Goal: Task Accomplishment & Management: Manage account settings

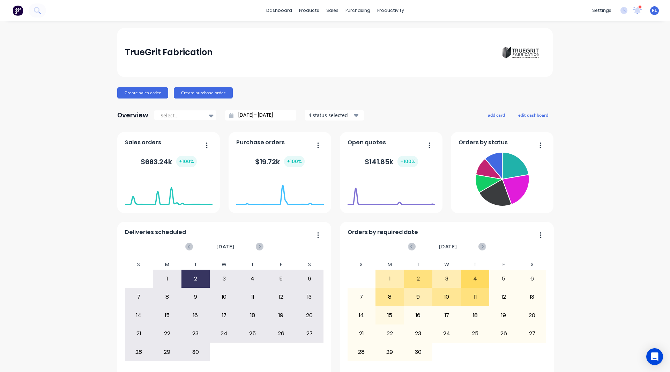
click at [103, 200] on div "TrueGrit Fabrication Create sales order Create purchase order Overview Select..…" at bounding box center [335, 210] width 670 height 365
click at [145, 95] on button "Create sales order" at bounding box center [142, 92] width 51 height 11
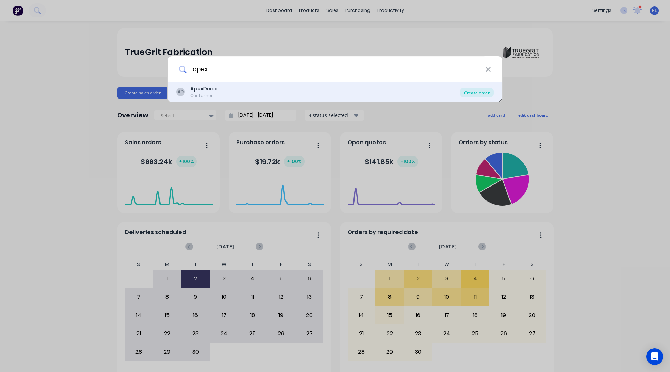
type input "apex"
click at [441, 94] on div "Create order" at bounding box center [477, 93] width 34 height 10
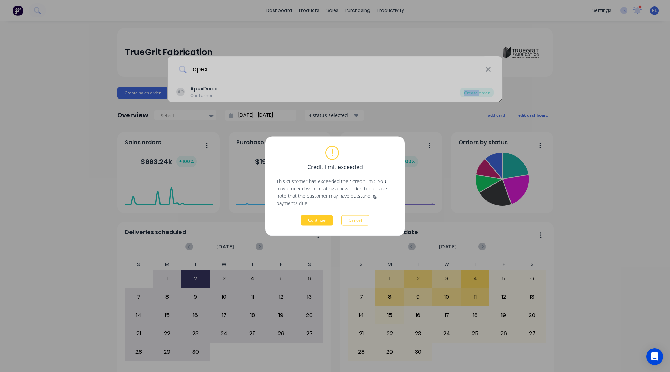
click at [313, 200] on button "Continue" at bounding box center [317, 220] width 32 height 10
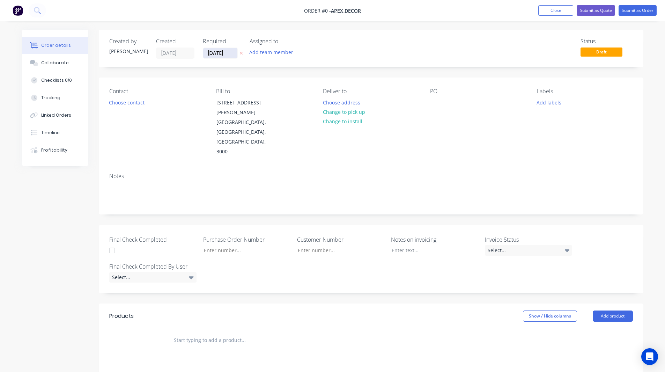
click at [220, 50] on input "[DATE]" at bounding box center [220, 53] width 34 height 10
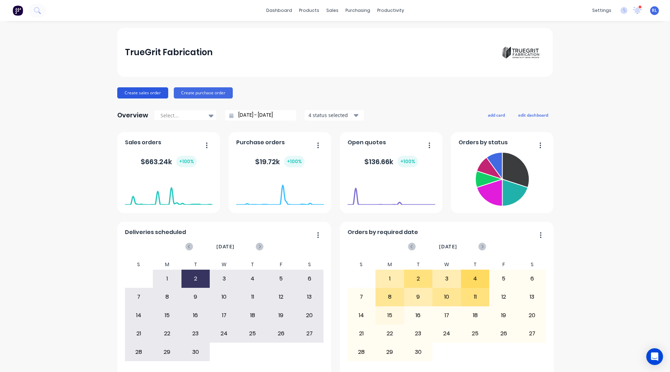
click at [127, 95] on button "Create sales order" at bounding box center [142, 92] width 51 height 11
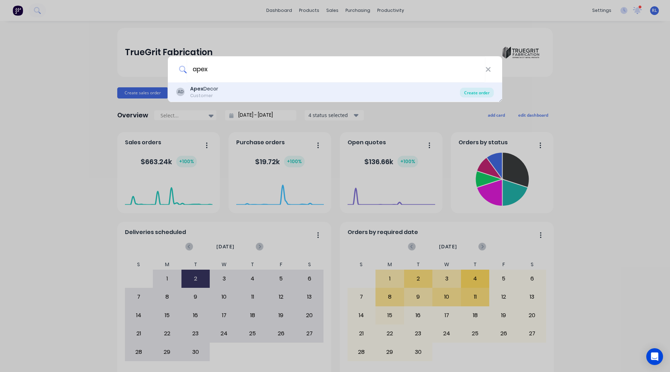
type input "apex"
click at [441, 91] on div "Create order" at bounding box center [477, 93] width 34 height 10
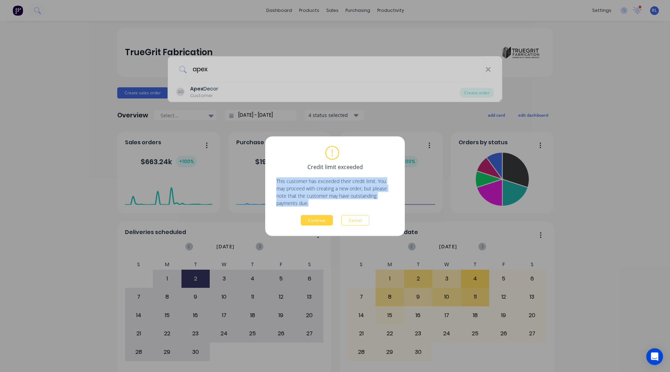
drag, startPoint x: 316, startPoint y: 204, endPoint x: 273, endPoint y: 181, distance: 49.0
click at [273, 181] on div "Credit limit exceeded This customer has exceeded their credit limit. You may pr…" at bounding box center [335, 186] width 140 height 100
click at [317, 200] on p "This customer has exceeded their credit limit. You may proceed with creating a …" at bounding box center [335, 191] width 117 height 29
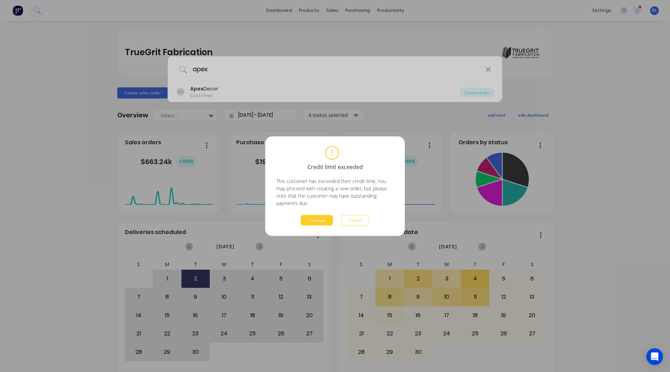
click at [318, 200] on button "Continue" at bounding box center [317, 220] width 32 height 10
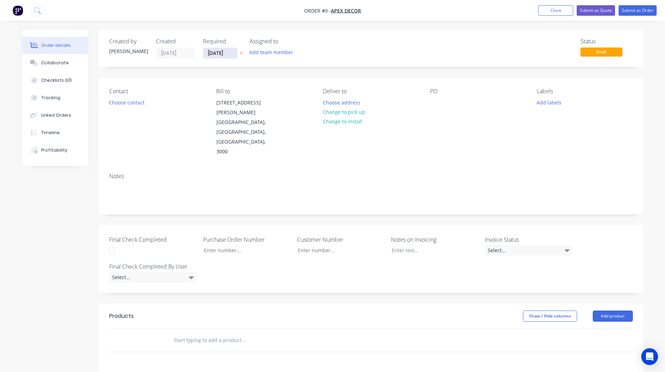
click at [222, 51] on input "[DATE]" at bounding box center [220, 53] width 34 height 10
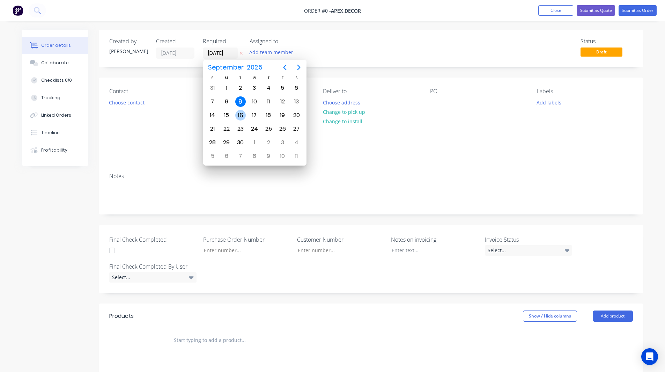
click at [240, 114] on div "16" at bounding box center [240, 115] width 10 height 10
type input "16/09/25"
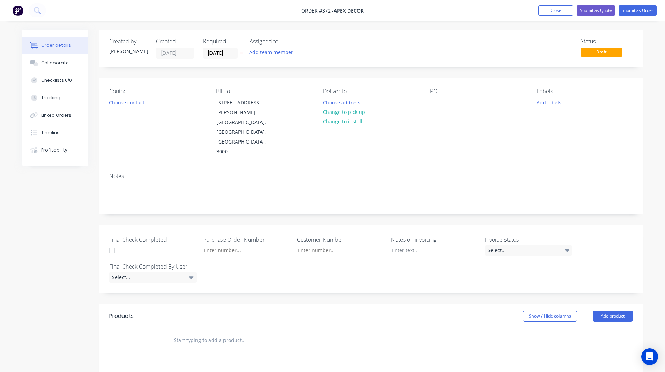
click at [219, 66] on div "Created by Rob Created 09/09/25 Required 16/09/25 Assigned to Add team member S…" at bounding box center [371, 48] width 545 height 37
click at [122, 106] on button "Choose contact" at bounding box center [126, 101] width 43 height 9
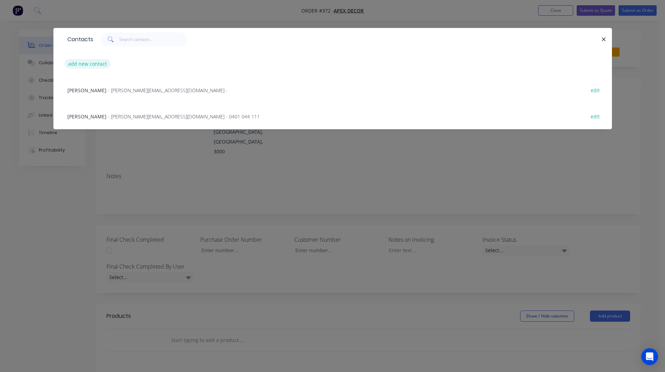
click at [92, 65] on button "add new contact" at bounding box center [88, 63] width 46 height 9
select select "AU"
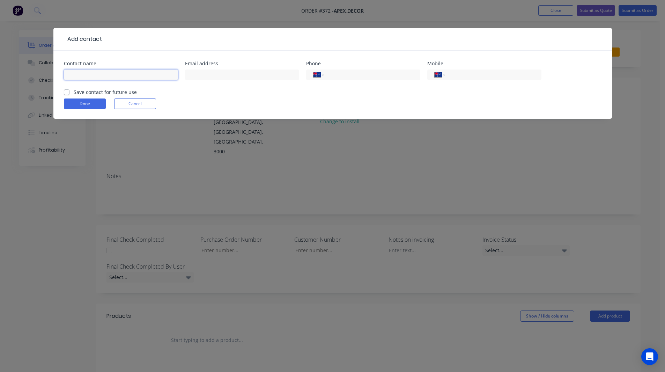
click at [96, 72] on input "text" at bounding box center [121, 74] width 114 height 10
click at [96, 75] on input "text" at bounding box center [121, 74] width 114 height 10
type input "Andrew"
click at [441, 76] on input "tel" at bounding box center [492, 75] width 84 height 8
type input "488245037"
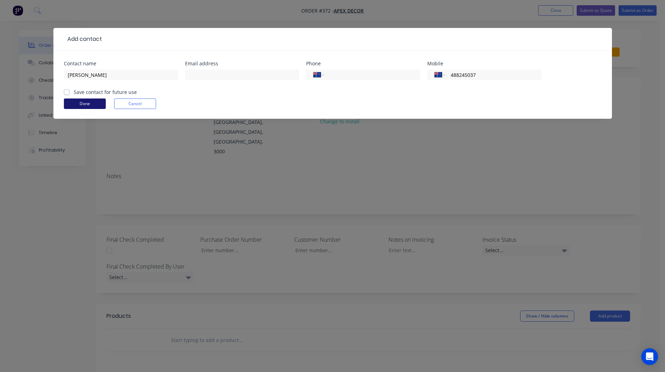
click at [85, 102] on button "Done" at bounding box center [85, 103] width 42 height 10
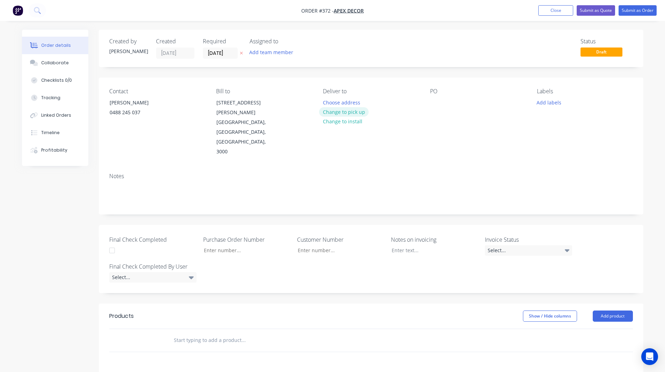
click at [361, 110] on button "Change to pick up" at bounding box center [344, 111] width 50 height 9
click at [331, 102] on div at bounding box center [328, 102] width 11 height 10
click at [436, 104] on div at bounding box center [435, 102] width 11 height 10
click at [381, 84] on div "Contact Andrew 0488 245 037 Bill to 789 Collins Street Melbourne, Victoria, Aus…" at bounding box center [371, 123] width 545 height 90
click at [261, 52] on button "Add team member" at bounding box center [270, 51] width 51 height 9
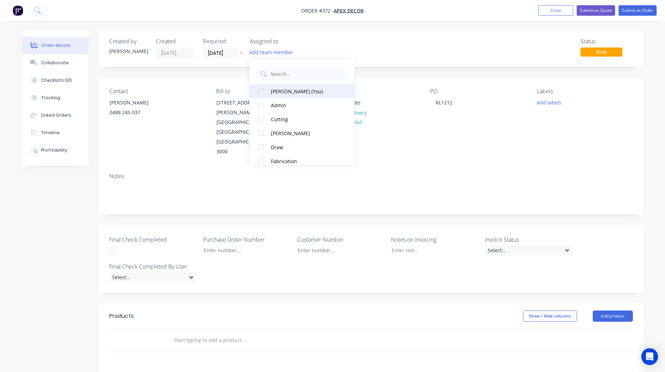
click at [261, 91] on div at bounding box center [261, 91] width 14 height 14
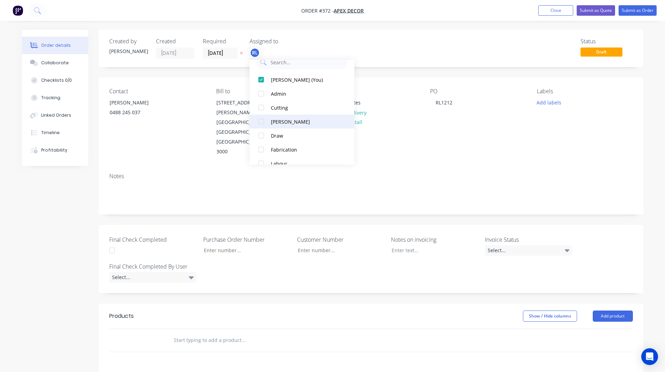
click at [261, 121] on div at bounding box center [261, 122] width 14 height 14
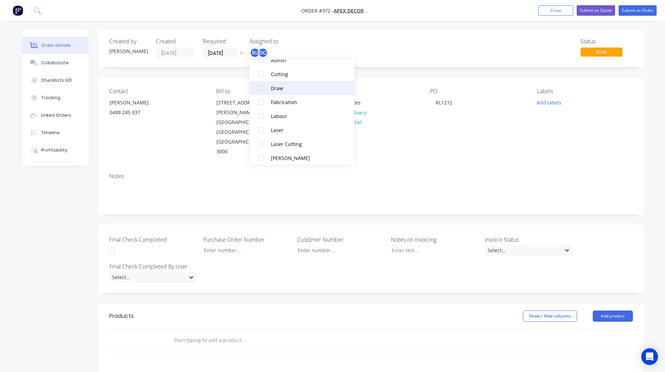
scroll to position [59, 0]
click at [261, 142] on div at bounding box center [261, 144] width 14 height 14
click at [262, 100] on div at bounding box center [261, 100] width 14 height 14
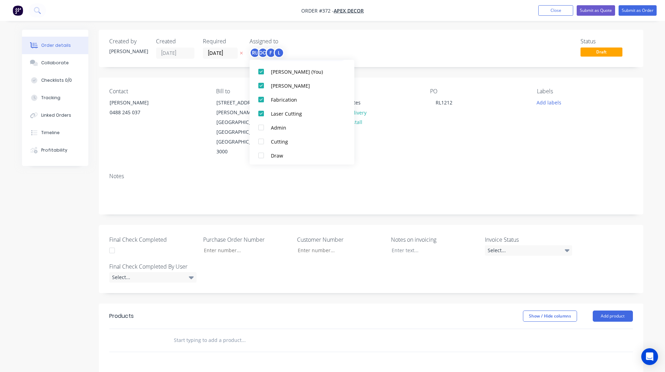
click at [385, 39] on div "Status Draft" at bounding box center [476, 48] width 314 height 21
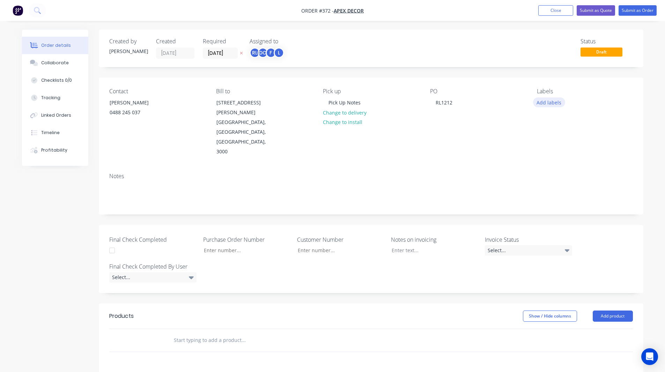
click at [441, 102] on button "Add labels" at bounding box center [549, 101] width 32 height 9
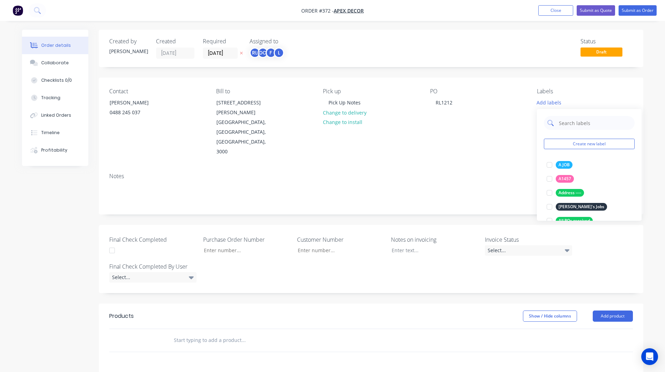
click at [441, 124] on input "text" at bounding box center [594, 123] width 73 height 14
click at [441, 164] on div at bounding box center [550, 165] width 14 height 14
click at [441, 120] on input "urgent" at bounding box center [594, 119] width 73 height 14
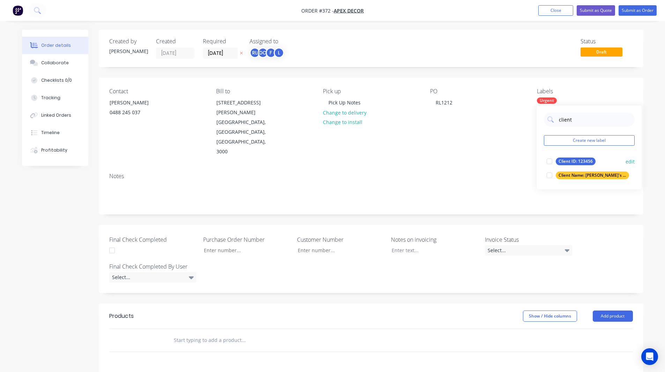
click at [441, 160] on div at bounding box center [550, 161] width 14 height 14
click at [441, 115] on input "client" at bounding box center [594, 119] width 73 height 14
type input "Job type"
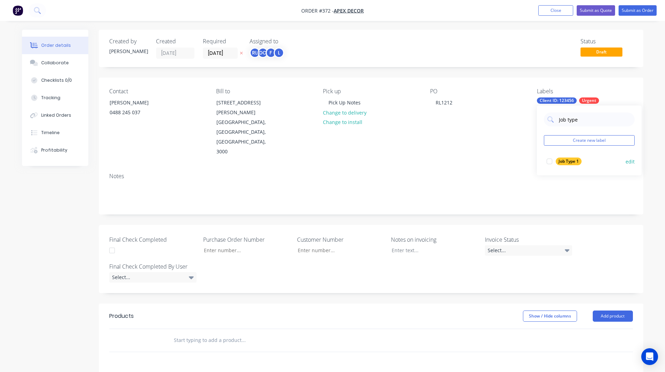
click at [441, 159] on div at bounding box center [550, 161] width 14 height 14
drag, startPoint x: 648, startPoint y: 127, endPoint x: 516, endPoint y: 132, distance: 132.4
click at [441, 132] on div "Contact Andrew 0488 245 037 Bill to 789 Collins Street Melbourne, Victoria, Aus…" at bounding box center [371, 123] width 545 height 90
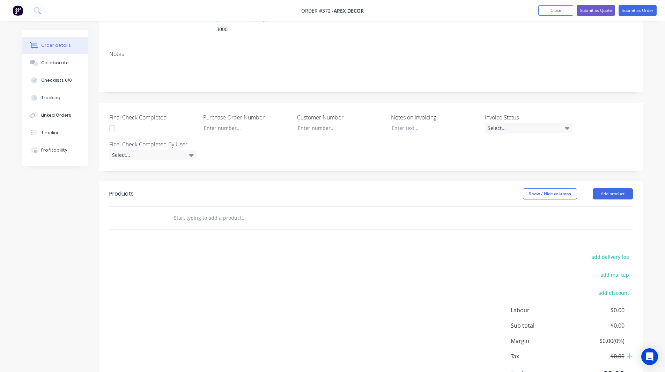
scroll to position [129, 0]
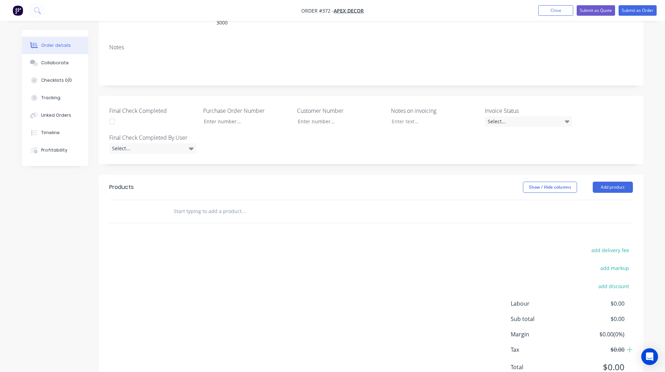
click at [195, 200] on input "text" at bounding box center [244, 211] width 140 height 14
click at [441, 182] on button "Add product" at bounding box center [613, 187] width 40 height 11
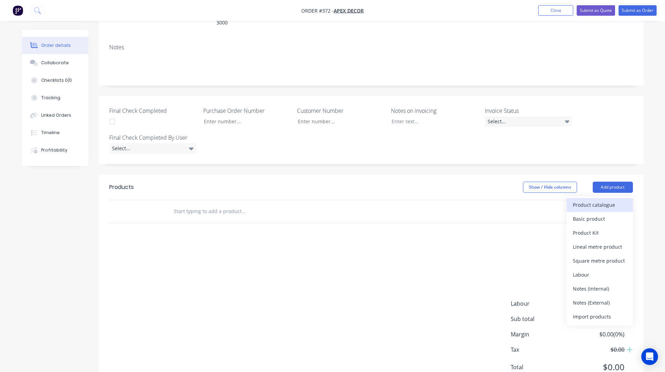
click at [441, 200] on div "Product catalogue" at bounding box center [600, 205] width 54 height 10
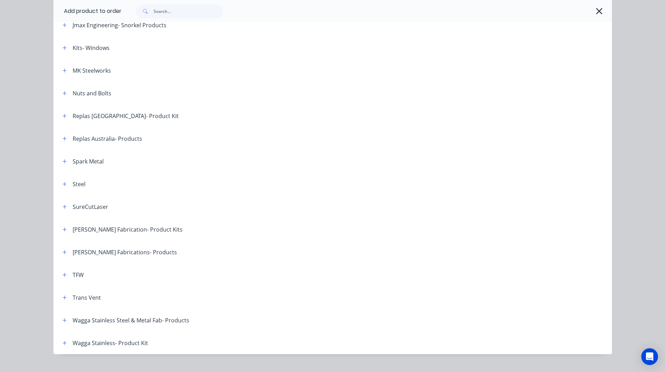
scroll to position [530, 0]
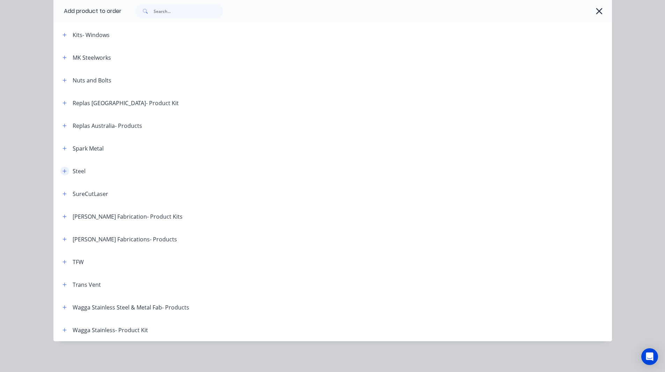
click at [63, 170] on icon "button" at bounding box center [65, 171] width 4 height 4
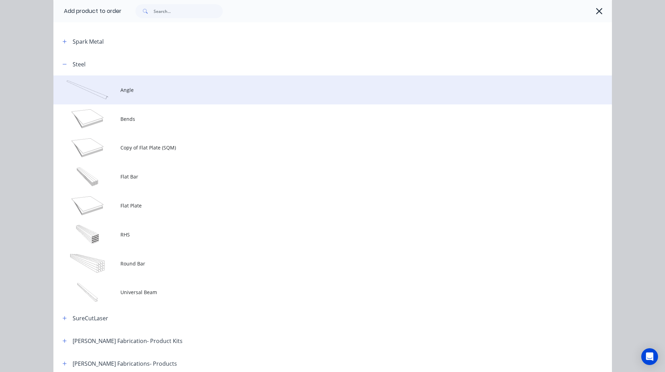
scroll to position [638, 0]
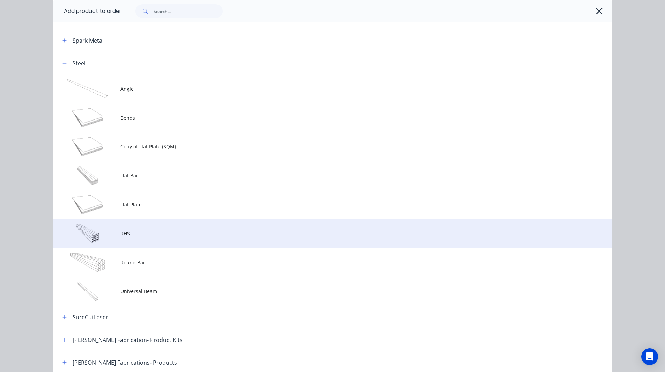
click at [132, 200] on span "RHS" at bounding box center [316, 233] width 393 height 7
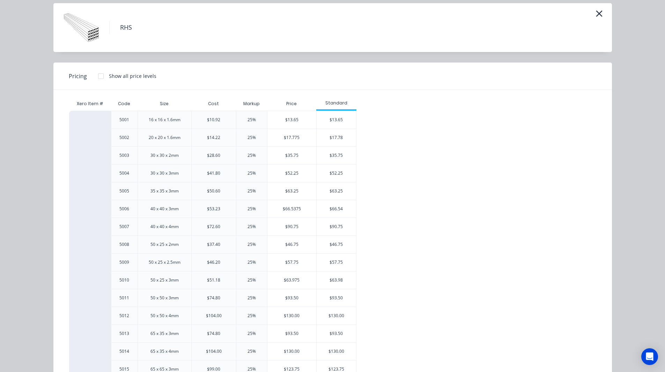
scroll to position [24, 0]
click at [170, 120] on div "16 x 16 x 1.6mm" at bounding box center [165, 120] width 32 height 6
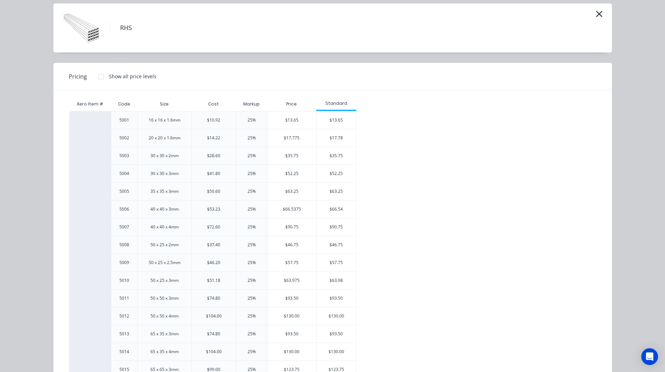
click at [169, 138] on div "20 x 20 x 1.6mm" at bounding box center [165, 138] width 32 height 6
click at [214, 138] on div "$14.22" at bounding box center [213, 138] width 13 height 6
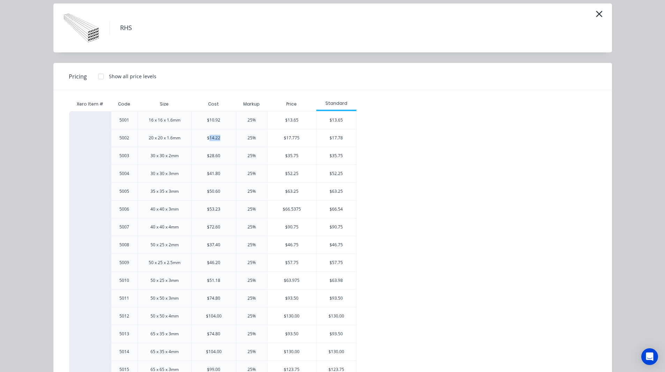
click at [214, 138] on div "$14.22" at bounding box center [213, 138] width 13 height 6
click at [227, 142] on div "$14.22" at bounding box center [213, 138] width 45 height 18
click at [341, 121] on div "$13.65" at bounding box center [336, 119] width 39 height 17
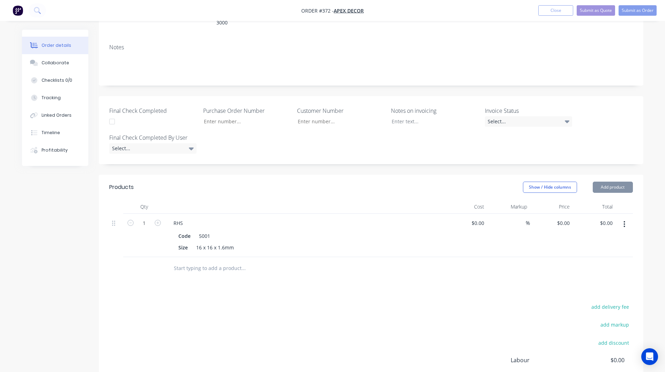
type input "$10.92"
type input "25"
type input "$13.65"
click at [441, 182] on button "Add product" at bounding box center [613, 187] width 40 height 11
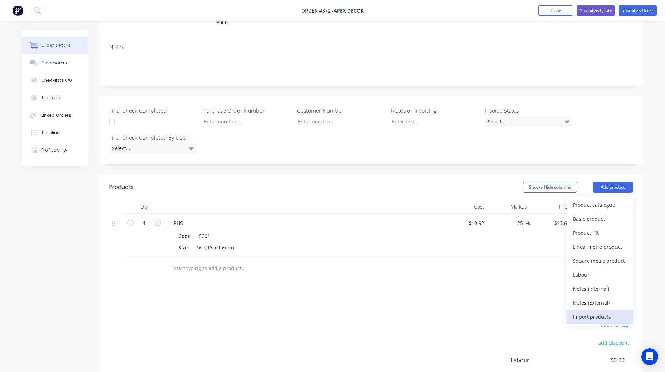
click at [441, 200] on div "Import products" at bounding box center [600, 316] width 54 height 10
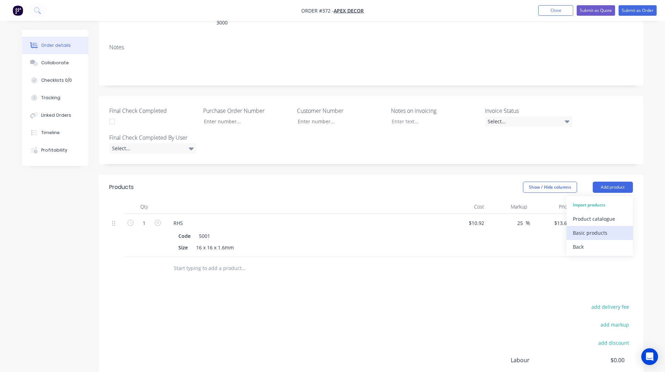
click at [441, 200] on div "Basic products" at bounding box center [600, 233] width 54 height 10
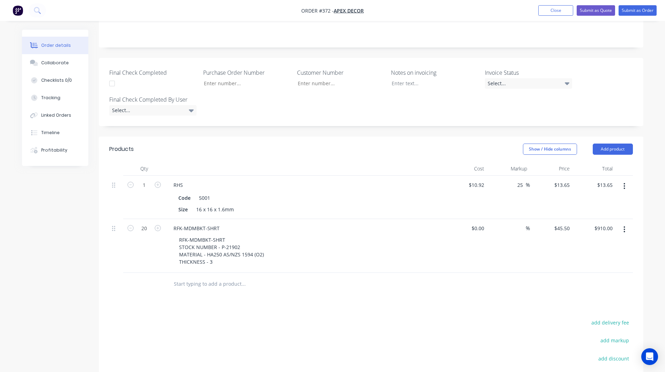
scroll to position [168, 0]
click at [441, 179] on button "button" at bounding box center [624, 185] width 16 height 13
click at [441, 200] on div "Delete" at bounding box center [600, 246] width 54 height 10
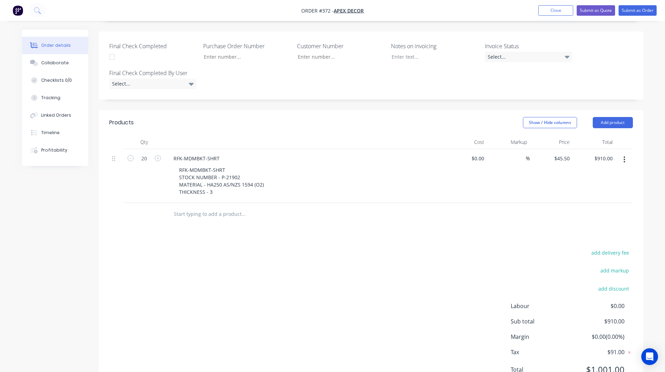
scroll to position [193, 0]
click at [322, 200] on div "Products Show / Hide columns Add product Qty Cost Markup Price Total 20 RFK-MDM…" at bounding box center [371, 251] width 545 height 283
click at [441, 154] on input "0" at bounding box center [479, 159] width 16 height 10
click at [441, 154] on input "0" at bounding box center [483, 159] width 8 height 10
click at [441, 154] on div "%" at bounding box center [522, 159] width 15 height 10
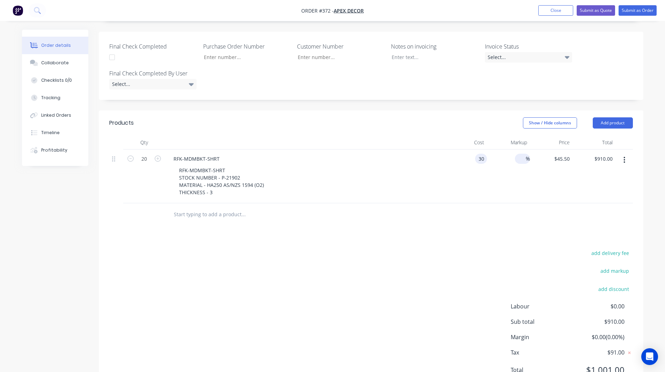
type input "$30.00"
type input "$600.00"
type input "30"
click at [441, 200] on div "Products Show / Hide columns Add product Qty Cost Markup Price Total 20 RFK-MDM…" at bounding box center [371, 251] width 545 height 283
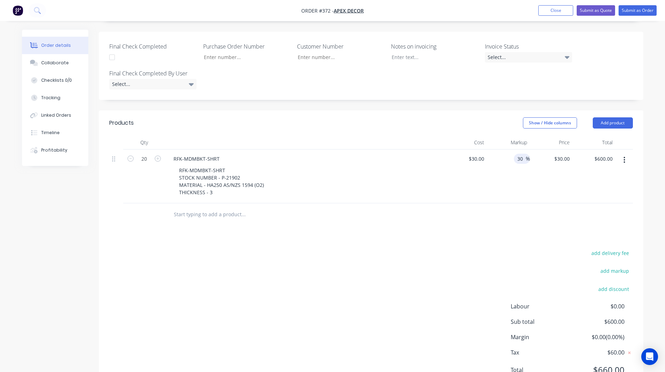
type input "$39.00"
type input "$780.00"
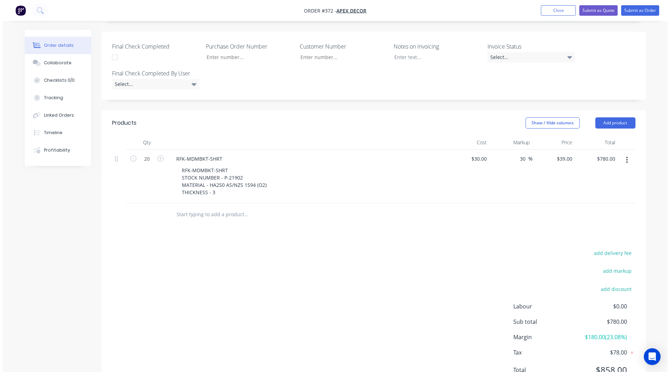
scroll to position [196, 0]
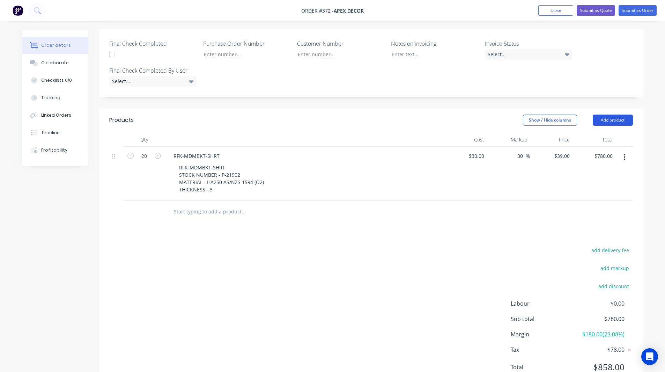
click at [441, 115] on button "Add product" at bounding box center [613, 120] width 40 height 11
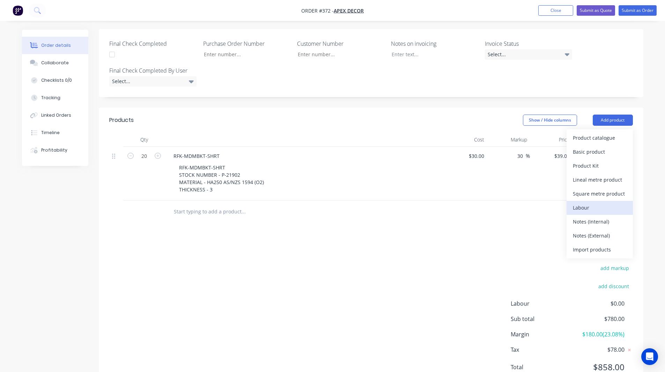
click at [441, 200] on div "Labour" at bounding box center [600, 208] width 54 height 10
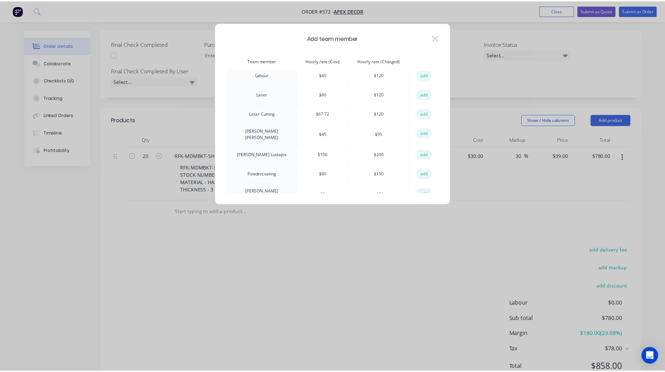
scroll to position [105, 0]
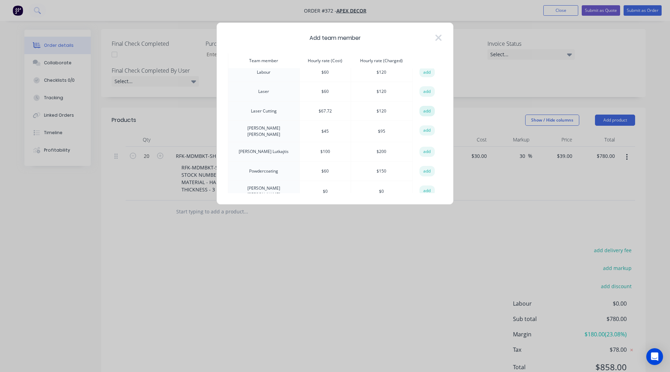
click at [420, 109] on button "add" at bounding box center [427, 111] width 15 height 10
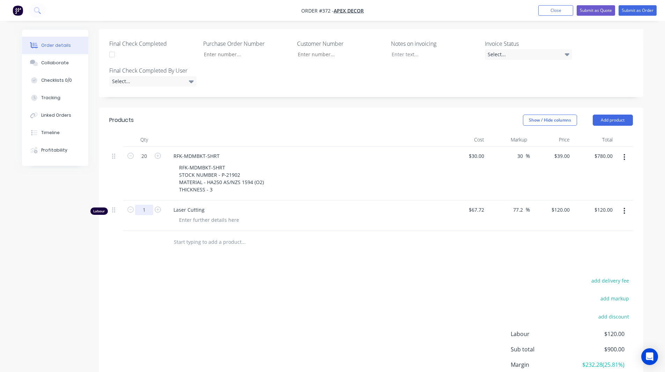
click at [149, 200] on input "1" at bounding box center [144, 210] width 18 height 10
type input "1.5"
click at [205, 200] on div at bounding box center [290, 242] width 251 height 23
type input "$180.00"
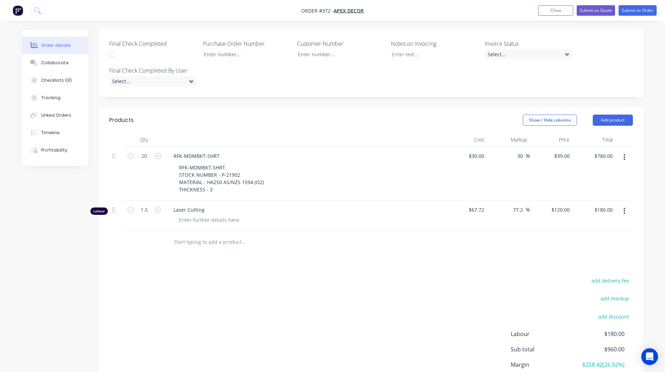
scroll to position [226, 0]
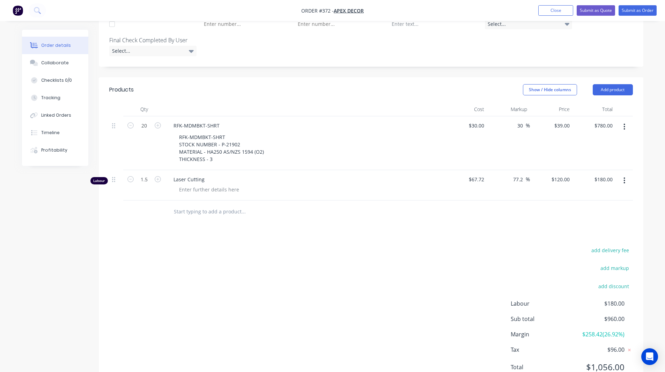
click at [441, 200] on span "$258.42 ( 26.92 %)" at bounding box center [599, 334] width 52 height 8
click at [441, 200] on div "Order details Collaborate Checklists 0/0 Tracking Linked Orders Timeline Profit…" at bounding box center [332, 102] width 635 height 598
click at [422, 200] on div "add delivery fee add markup add discount Labour $180.00 Sub total $960.00 Margi…" at bounding box center [371, 312] width 524 height 135
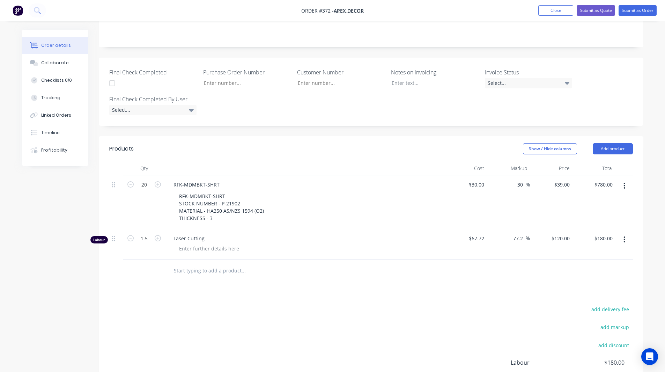
scroll to position [166, 0]
click at [441, 181] on input "30" at bounding box center [521, 186] width 9 height 10
type input "35"
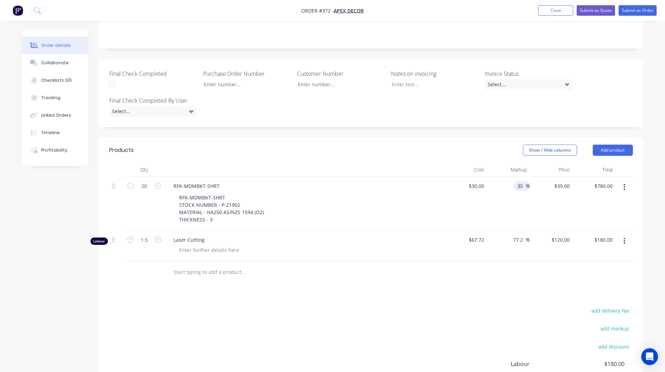
click at [441, 200] on div "add delivery fee add markup add discount Labour $180.00 Sub total $960.00 Margi…" at bounding box center [371, 373] width 524 height 135
type input "$40.50"
type input "$810.00"
click at [441, 181] on input "30" at bounding box center [477, 186] width 19 height 10
click at [441, 181] on input "30" at bounding box center [482, 186] width 9 height 10
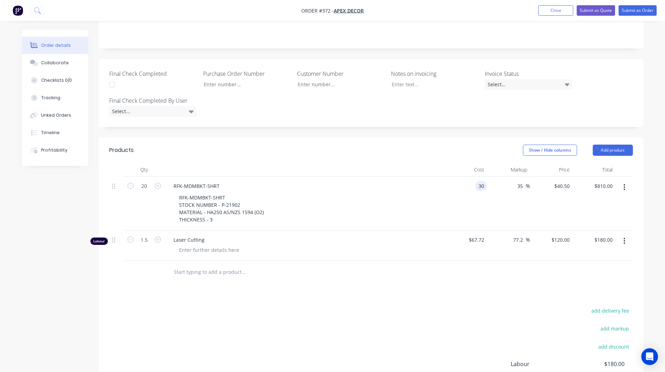
click at [441, 181] on input "30" at bounding box center [482, 186] width 9 height 10
type input "$35.00"
type input "$47.25"
type input "$945.00"
click at [433, 200] on div "add delivery fee add markup add discount Labour $180.00 Sub total $990.00 Margi…" at bounding box center [371, 373] width 524 height 135
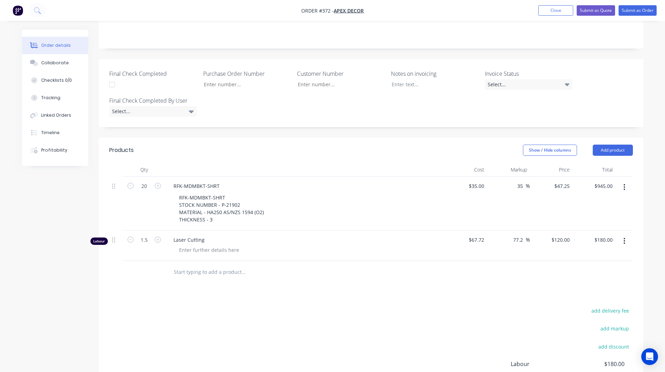
click at [441, 183] on icon "button" at bounding box center [625, 187] width 2 height 8
click at [441, 200] on div at bounding box center [371, 272] width 524 height 23
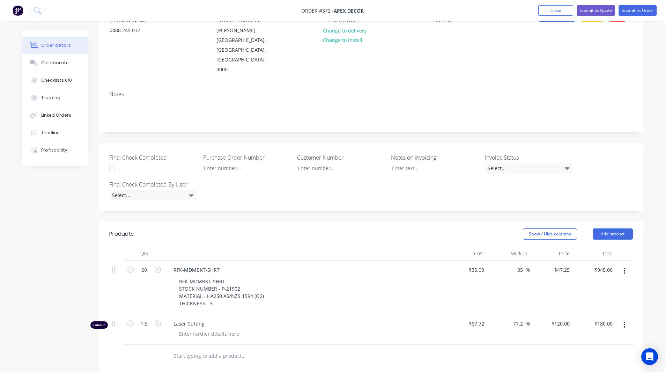
scroll to position [0, 0]
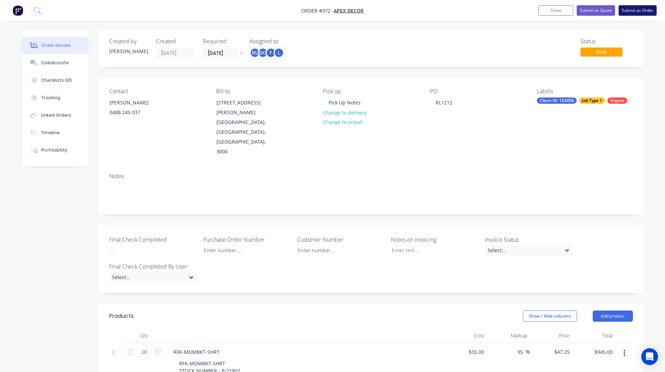
click at [441, 9] on button "Submit as Order" at bounding box center [638, 10] width 38 height 10
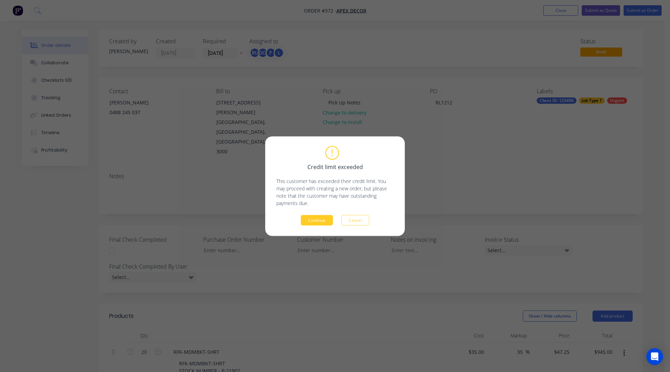
click at [321, 200] on button "Continue" at bounding box center [317, 220] width 32 height 10
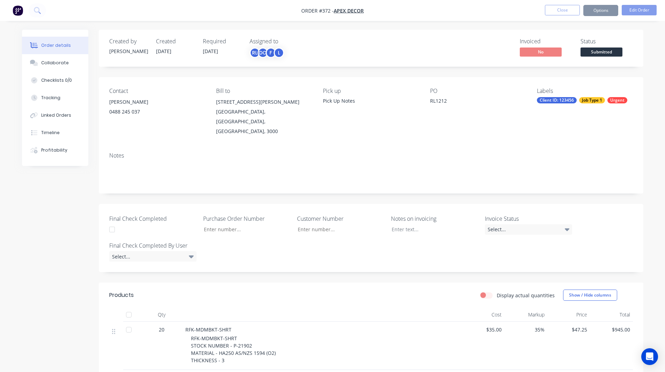
click at [321, 200] on div "Sending to your accounting package... Loading... This may take a few moments. P…" at bounding box center [332, 186] width 665 height 372
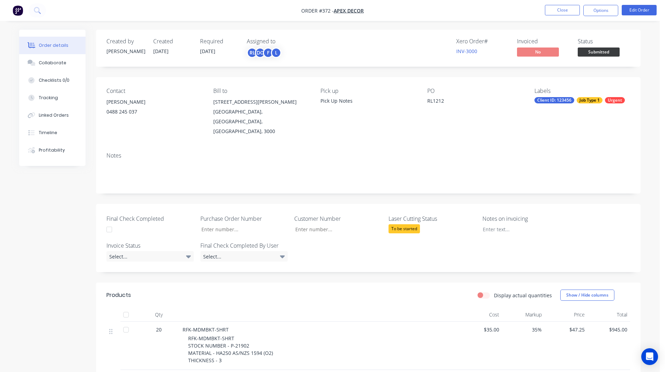
click at [69, 200] on div "Created by Rob Created 09/09/25 Required 16/09/25 Assigned to RL DC F L Xero Or…" at bounding box center [330, 271] width 622 height 483
click at [441, 9] on button "Options" at bounding box center [600, 10] width 35 height 11
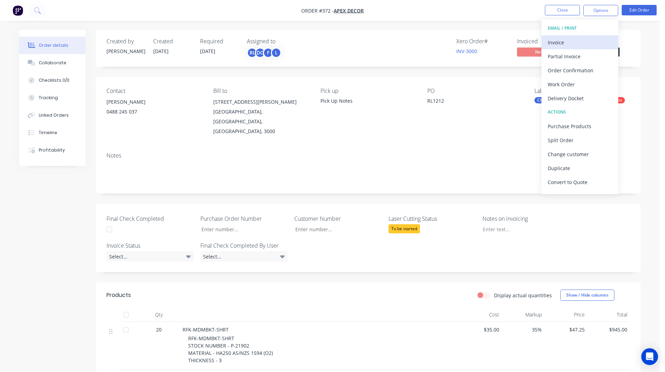
click at [441, 44] on div "Invoice" at bounding box center [580, 42] width 64 height 10
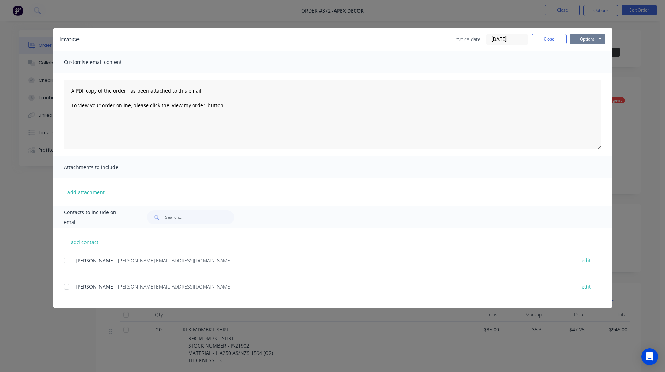
click at [441, 43] on button "Options" at bounding box center [587, 39] width 35 height 10
click at [441, 40] on button "Close" at bounding box center [549, 39] width 35 height 10
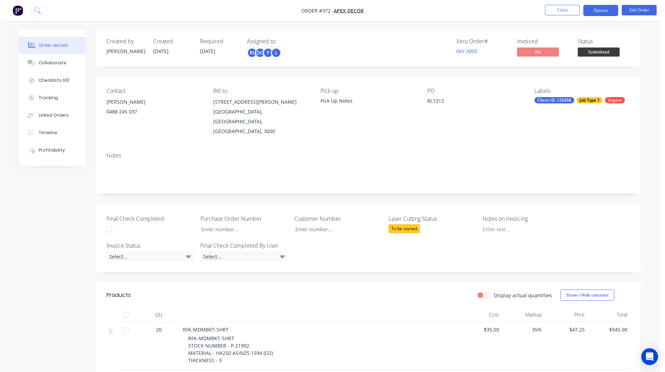
click at [441, 10] on button "Options" at bounding box center [600, 10] width 35 height 11
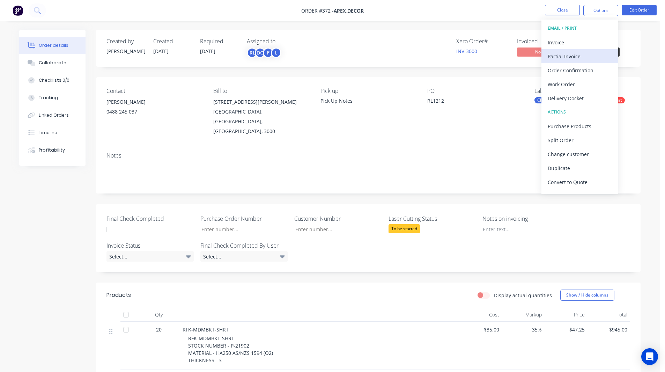
click at [441, 52] on div "Partial Invoice" at bounding box center [580, 56] width 64 height 10
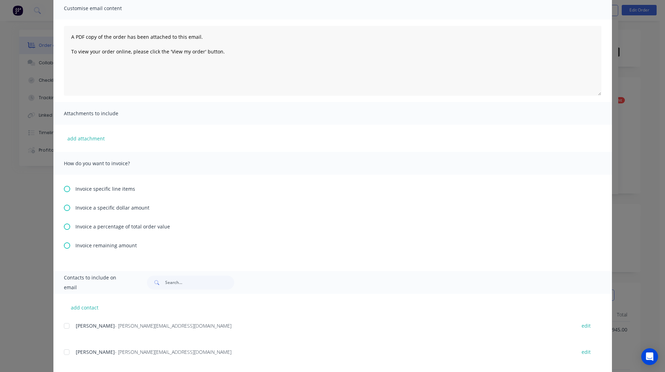
scroll to position [58, 0]
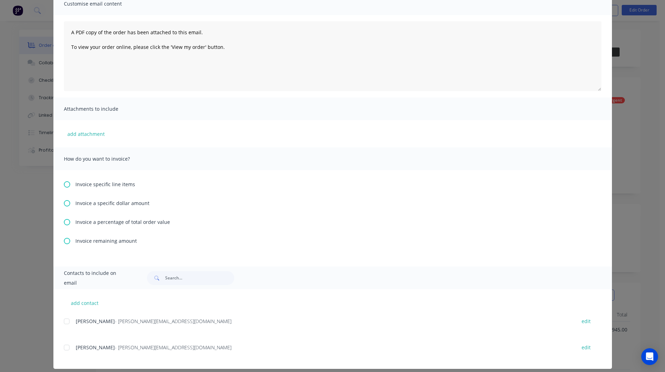
click at [65, 200] on icon at bounding box center [67, 222] width 6 height 6
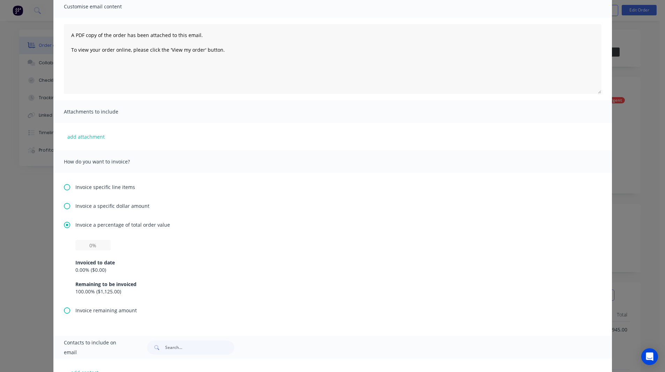
scroll to position [56, 0]
click at [88, 200] on input "text" at bounding box center [92, 245] width 35 height 10
type input "50%"
click at [128, 200] on div "50% Invoiced to date 0.00 % ( $0.00 ) Remaining to be invoiced 100.00 % ( $1,12…" at bounding box center [332, 267] width 515 height 55
click at [64, 186] on icon at bounding box center [67, 187] width 6 height 6
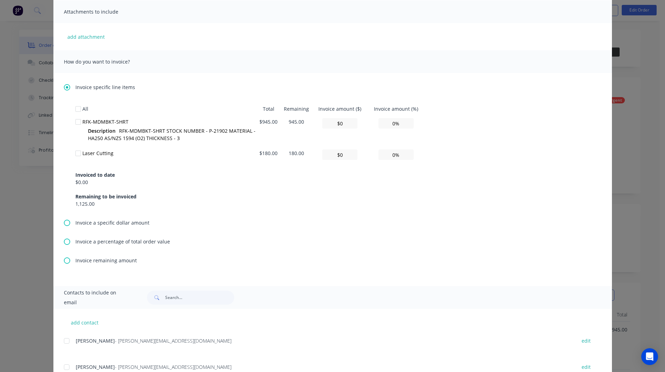
scroll to position [182, 0]
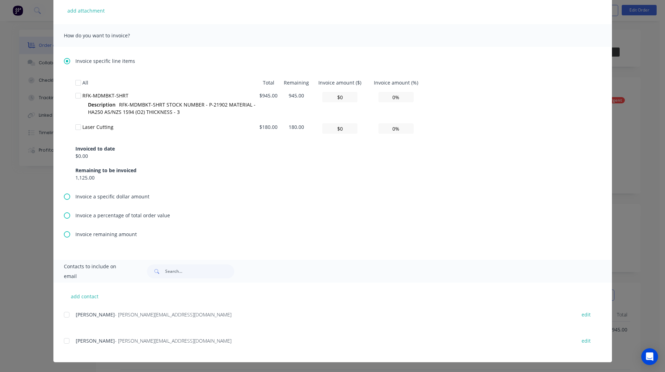
click at [64, 200] on div at bounding box center [67, 341] width 14 height 14
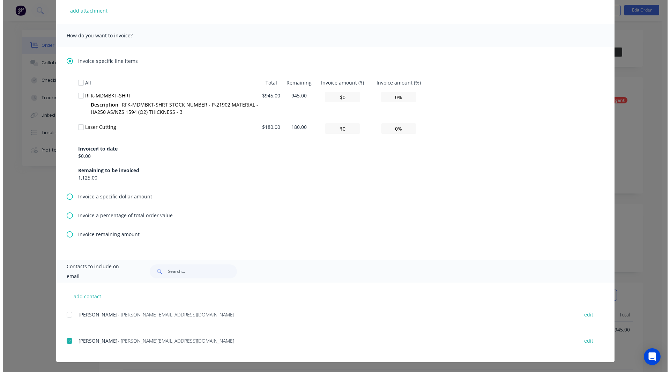
scroll to position [0, 0]
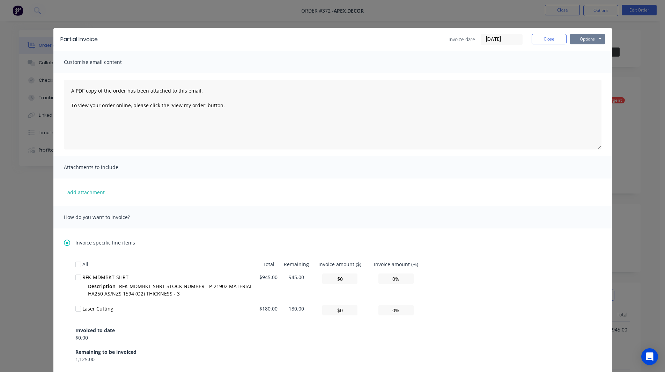
click at [441, 36] on button "Options" at bounding box center [587, 39] width 35 height 10
click at [441, 39] on button "Close" at bounding box center [549, 39] width 35 height 10
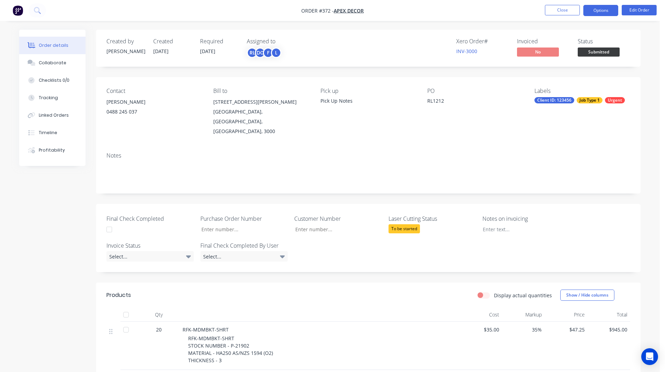
click at [441, 7] on button "Options" at bounding box center [600, 10] width 35 height 11
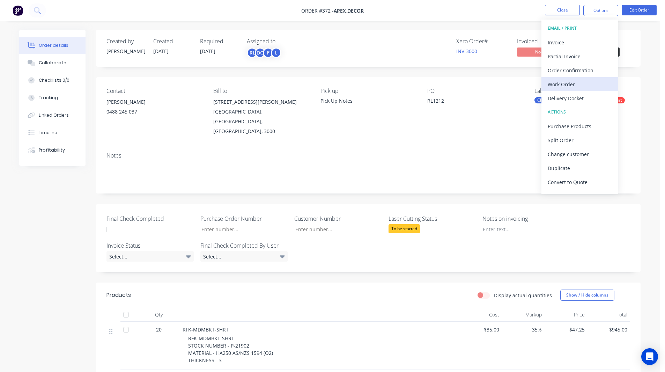
click at [441, 84] on div "Work Order" at bounding box center [580, 84] width 64 height 10
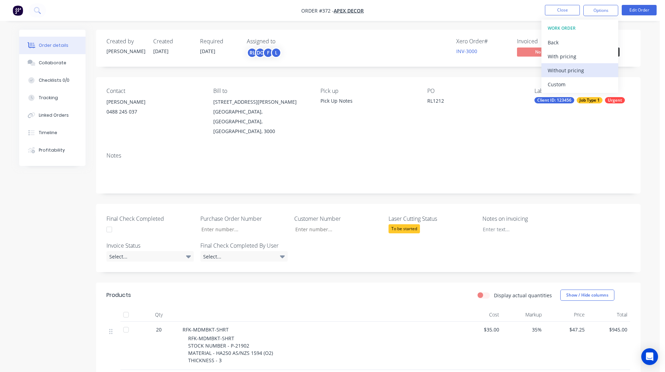
click at [441, 67] on div "Without pricing" at bounding box center [580, 70] width 64 height 10
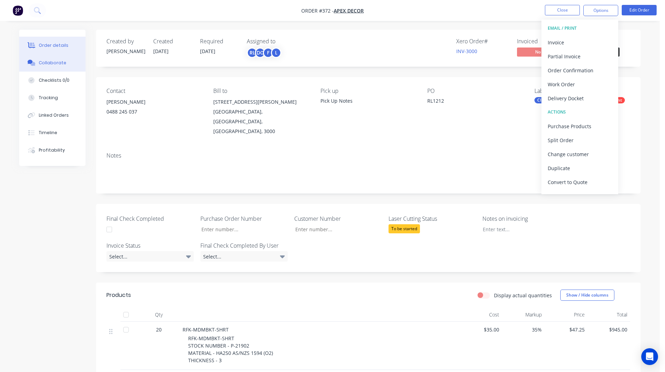
click at [47, 66] on button "Collaborate" at bounding box center [52, 62] width 66 height 17
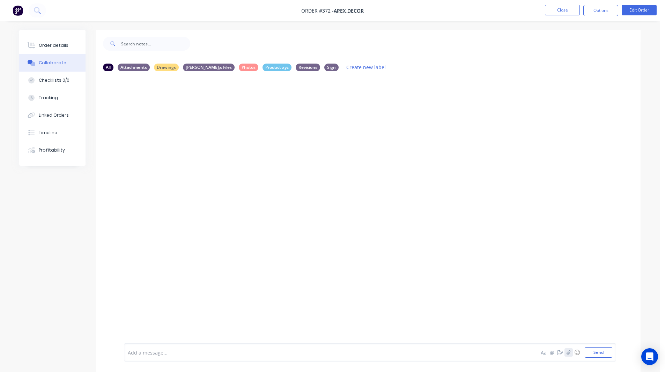
click at [441, 200] on icon "button" at bounding box center [569, 352] width 4 height 5
click at [142, 200] on div at bounding box center [309, 352] width 363 height 7
click at [59, 43] on div "Order details" at bounding box center [54, 45] width 30 height 6
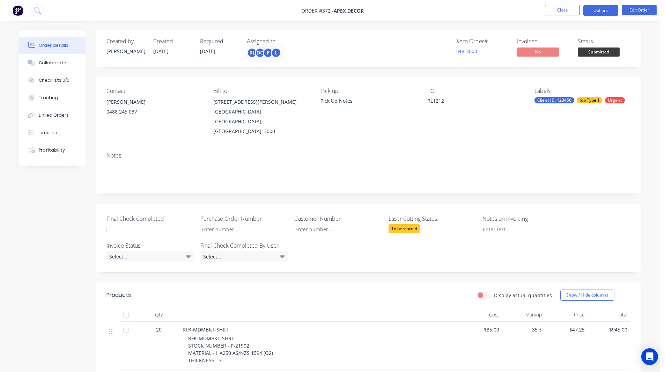
click at [441, 8] on button "Options" at bounding box center [600, 10] width 35 height 11
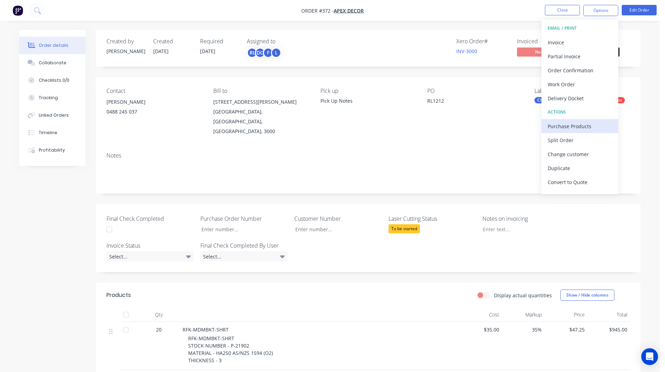
click at [441, 121] on div "Purchase Products" at bounding box center [580, 126] width 64 height 10
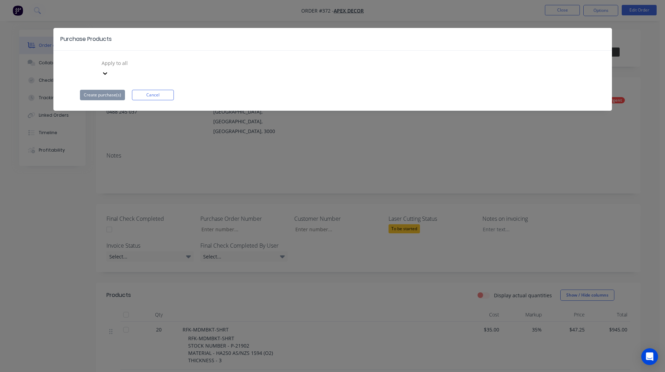
click at [441, 121] on div "Purchase Products Apply to all Create purchase(s) Cancel" at bounding box center [332, 186] width 665 height 372
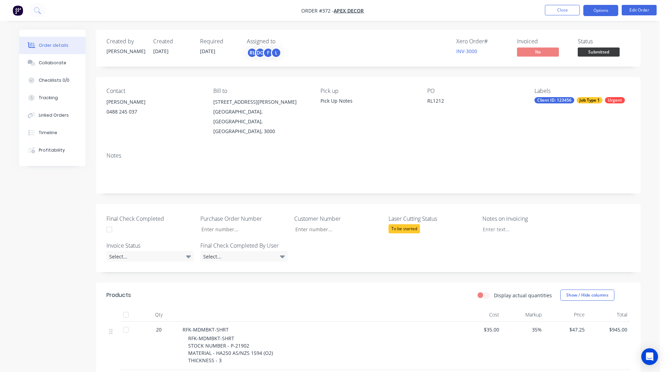
click at [441, 10] on button "Options" at bounding box center [600, 10] width 35 height 11
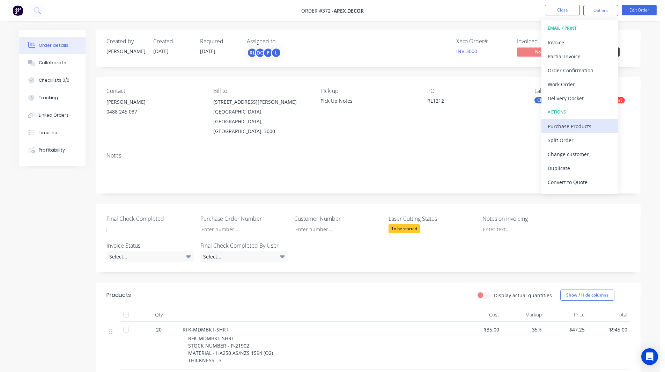
click at [441, 124] on div "Purchase Products" at bounding box center [580, 126] width 64 height 10
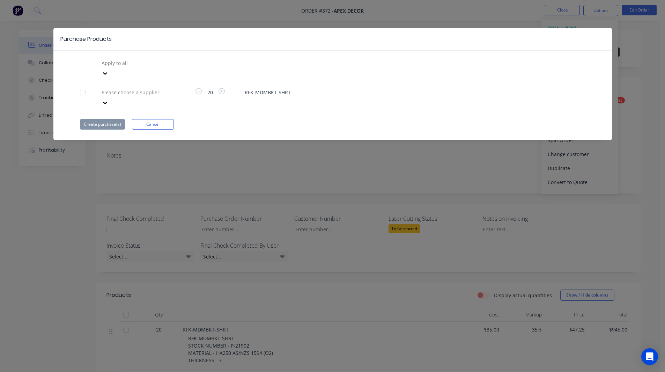
click at [143, 65] on div at bounding box center [151, 63] width 101 height 9
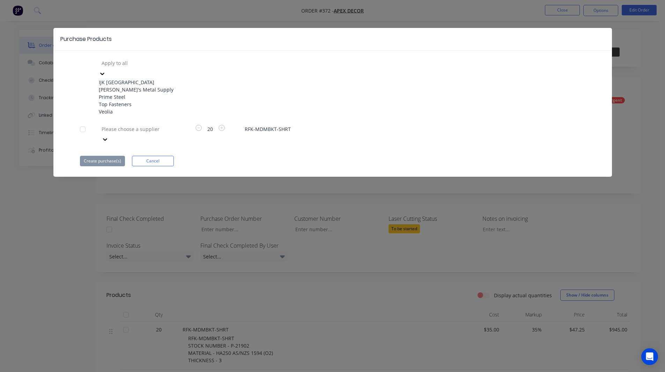
click at [131, 93] on div "Dave's Metal Supply" at bounding box center [137, 89] width 77 height 7
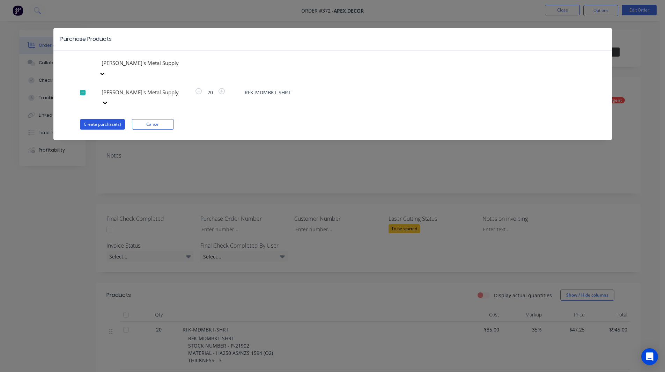
click at [106, 119] on button "Create purchase(s)" at bounding box center [102, 124] width 45 height 10
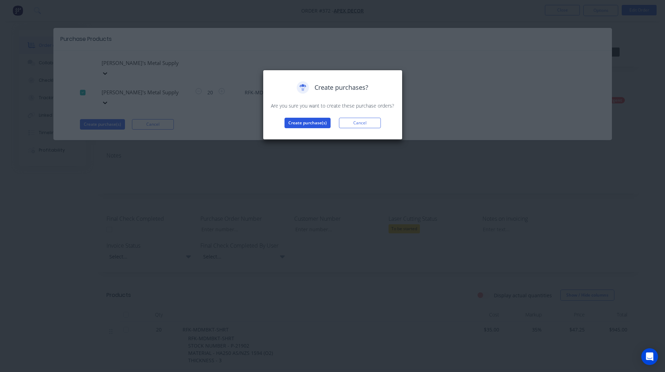
click at [311, 124] on button "Create purchase(s)" at bounding box center [308, 123] width 46 height 10
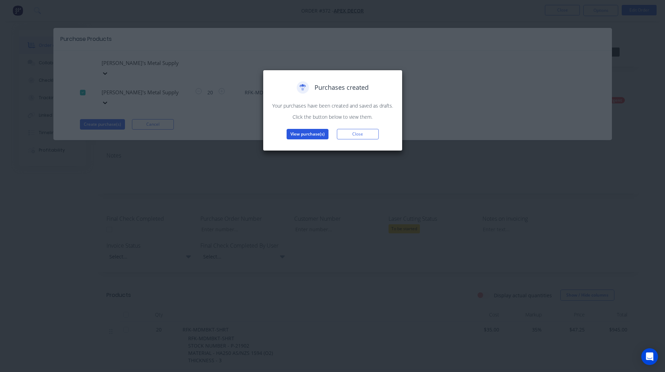
click at [308, 132] on button "View purchase(s)" at bounding box center [308, 134] width 42 height 10
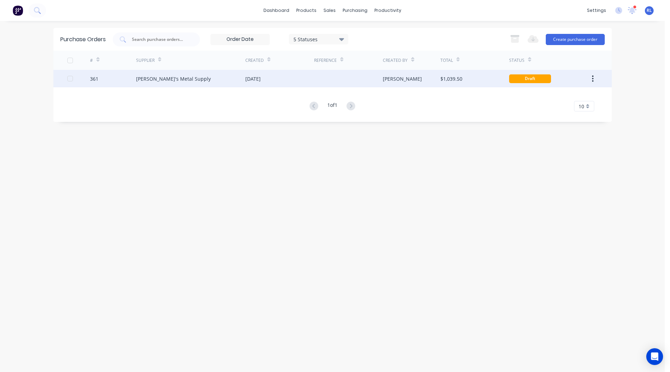
click at [177, 80] on div "Dave's Metal Supply" at bounding box center [173, 78] width 75 height 7
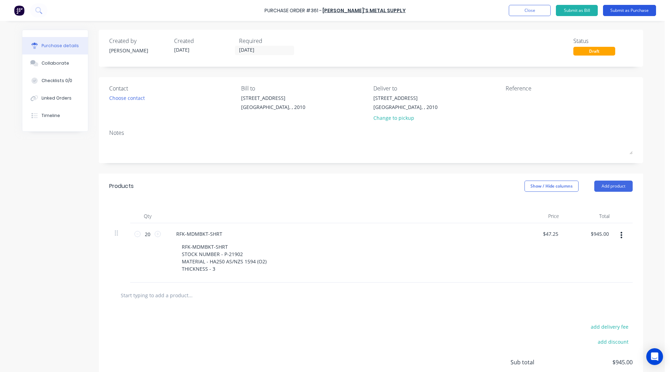
click at [441, 10] on button "Submit as Purchase" at bounding box center [629, 10] width 53 height 11
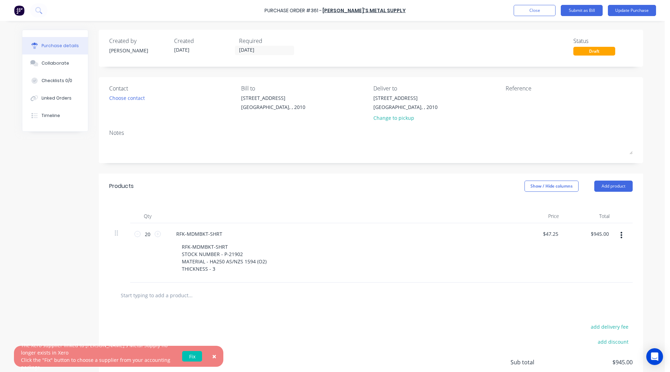
click at [216, 200] on span "×" at bounding box center [214, 356] width 4 height 10
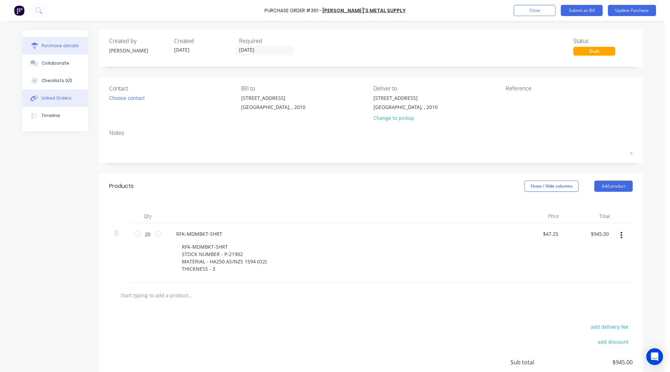
click at [58, 98] on div "Linked Orders" at bounding box center [57, 98] width 30 height 6
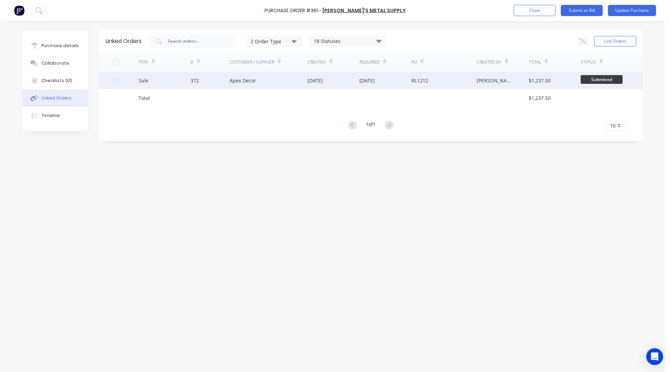
click at [150, 78] on div "Sale" at bounding box center [165, 80] width 52 height 17
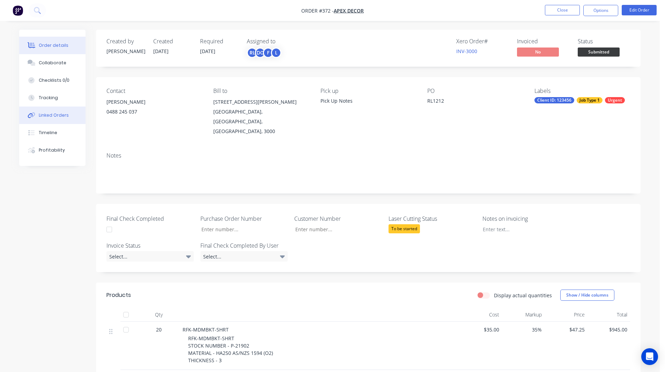
click at [57, 114] on div "Linked Orders" at bounding box center [54, 115] width 30 height 6
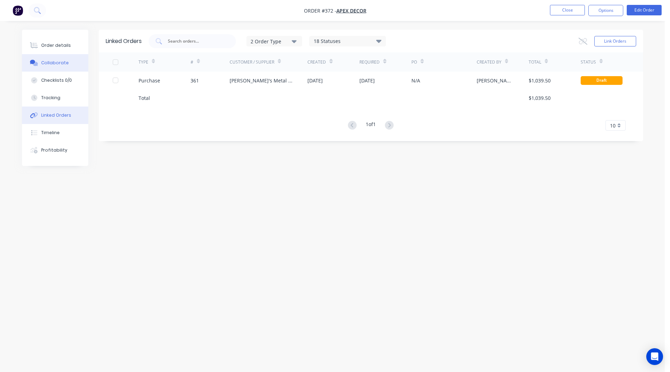
click at [60, 58] on button "Collaborate" at bounding box center [55, 62] width 66 height 17
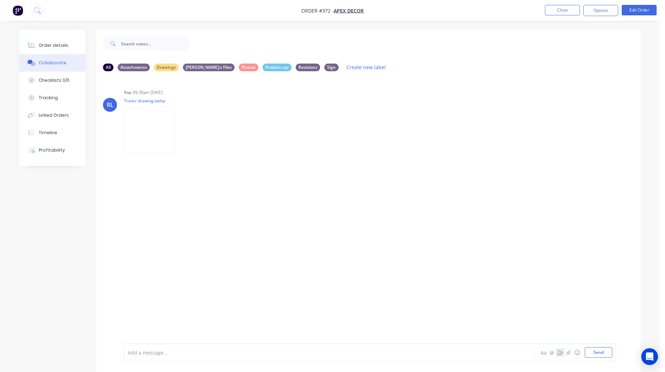
click at [441, 200] on icon "button" at bounding box center [561, 352] width 6 height 5
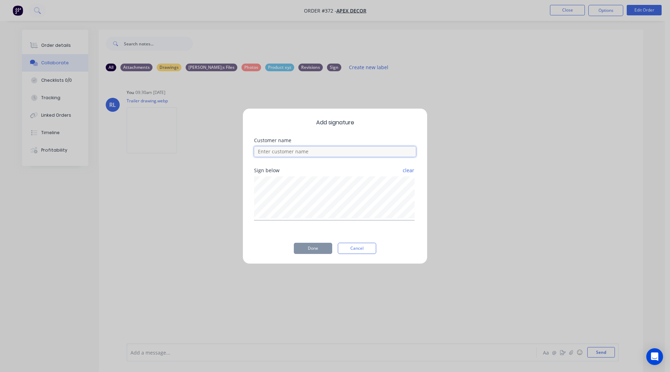
click at [302, 153] on input at bounding box center [335, 151] width 162 height 10
type input "[PERSON_NAME]"
click at [303, 200] on button "Done" at bounding box center [313, 248] width 38 height 11
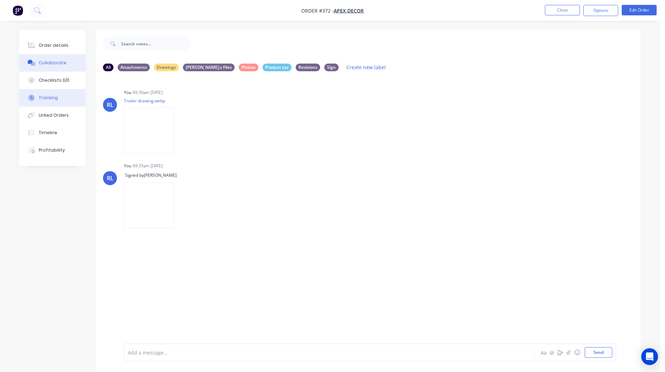
click at [49, 98] on div "Tracking" at bounding box center [48, 98] width 19 height 6
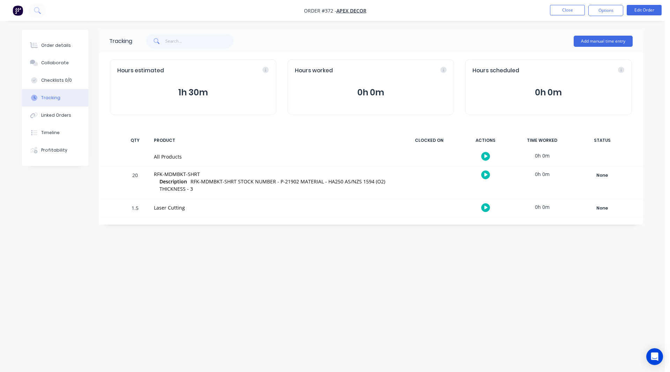
click at [441, 176] on icon "button" at bounding box center [486, 175] width 3 height 4
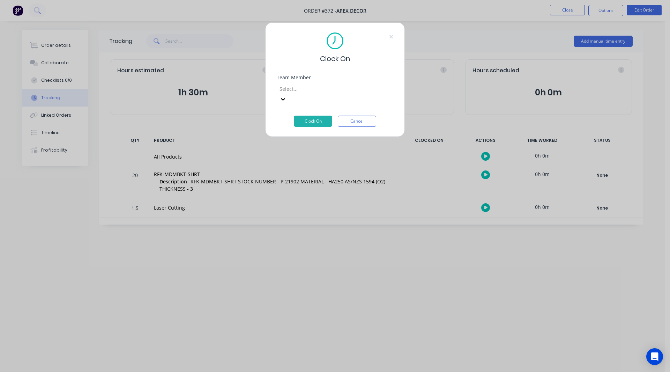
click at [308, 90] on div at bounding box center [329, 89] width 101 height 9
click at [313, 116] on button "Clock On" at bounding box center [313, 121] width 38 height 11
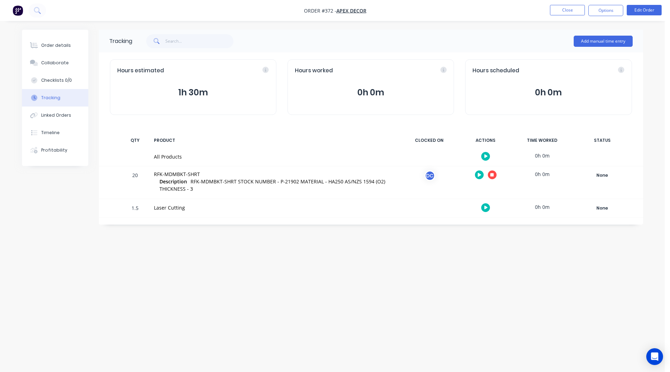
click at [441, 174] on icon "button" at bounding box center [492, 174] width 3 height 3
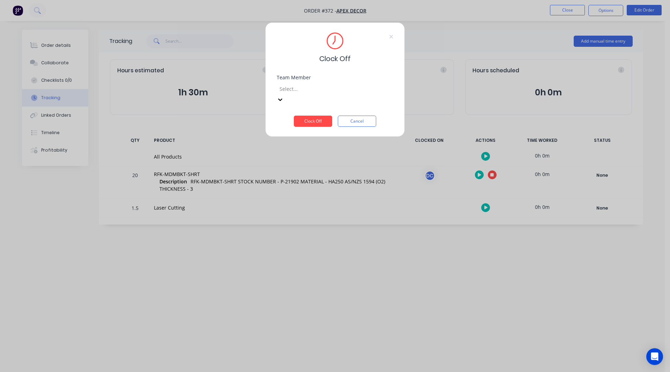
click at [314, 88] on div at bounding box center [329, 89] width 101 height 9
click at [308, 200] on div "David Cousley" at bounding box center [332, 375] width 665 height 7
click at [309, 116] on button "Clock Off" at bounding box center [313, 121] width 38 height 11
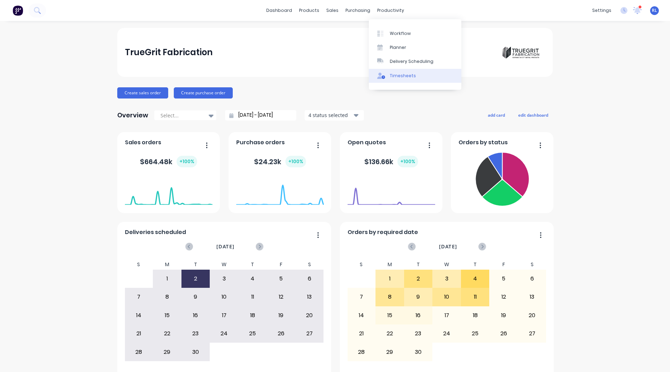
click at [404, 72] on link "Timesheets" at bounding box center [415, 76] width 93 height 14
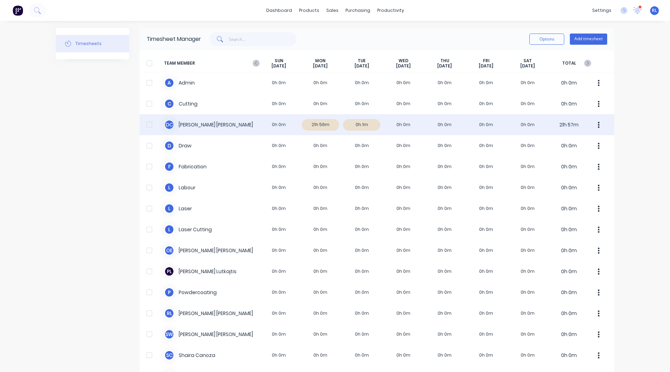
click at [318, 125] on div "D C [PERSON_NAME] 0h 0m 21h 56m 0h 1m 0h 0m 0h 0m 0h 0m 0h 0m 21h 57m" at bounding box center [377, 124] width 475 height 21
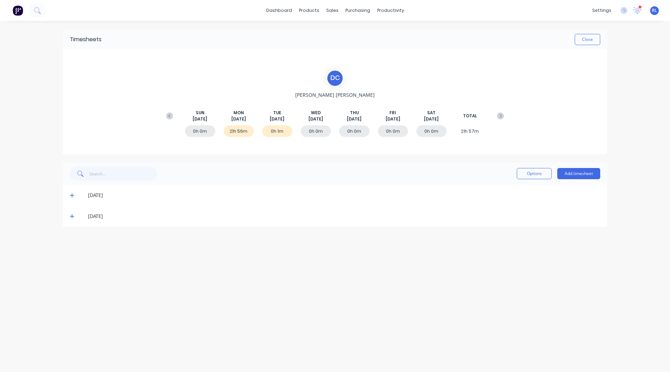
click at [71, 196] on icon at bounding box center [72, 195] width 4 height 4
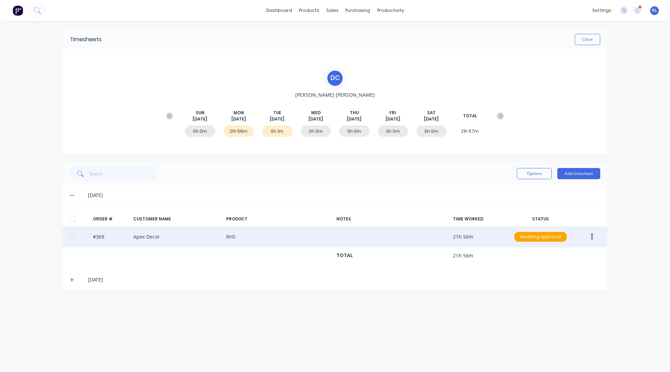
click at [595, 236] on button "button" at bounding box center [592, 236] width 16 height 13
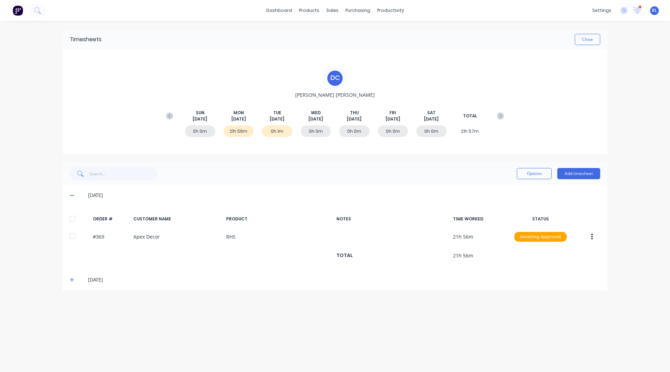
drag, startPoint x: 635, startPoint y: 222, endPoint x: 670, endPoint y: 200, distance: 41.0
click at [670, 200] on div "dashboard products sales purchasing productivity dashboard products Product Cat…" at bounding box center [335, 186] width 670 height 372
click at [579, 173] on button "Add timesheet" at bounding box center [579, 173] width 43 height 11
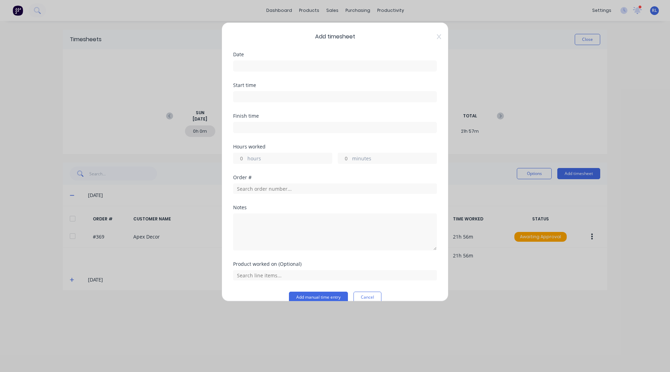
click at [260, 63] on input at bounding box center [335, 66] width 203 height 10
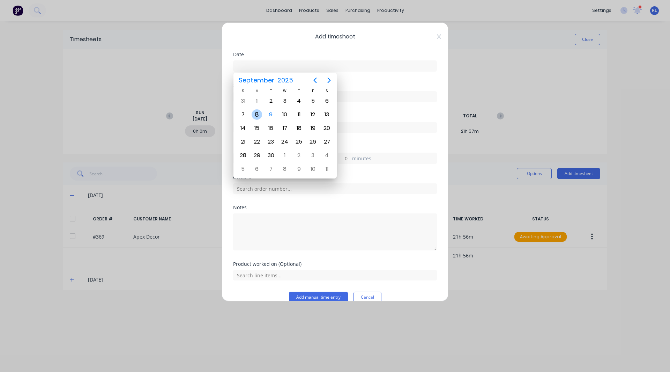
click at [258, 112] on div "8" at bounding box center [257, 114] width 10 height 10
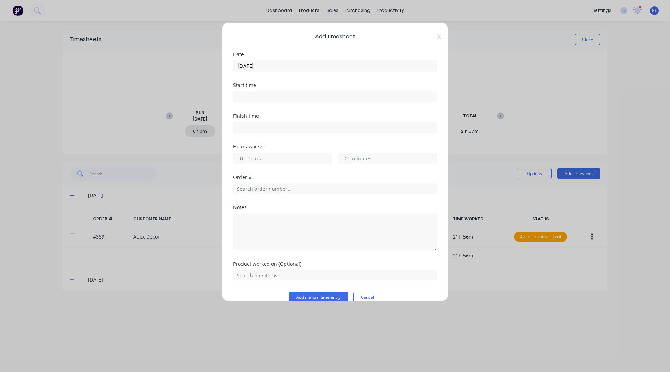
type input "[DATE]"
click at [263, 98] on input at bounding box center [335, 96] width 203 height 10
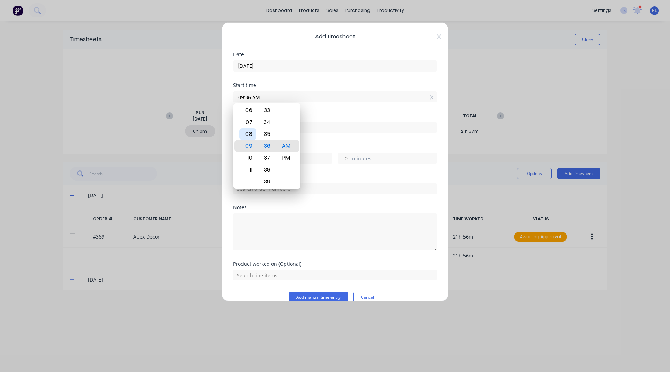
click at [249, 133] on div "08" at bounding box center [248, 134] width 17 height 12
type input "08:36 AM"
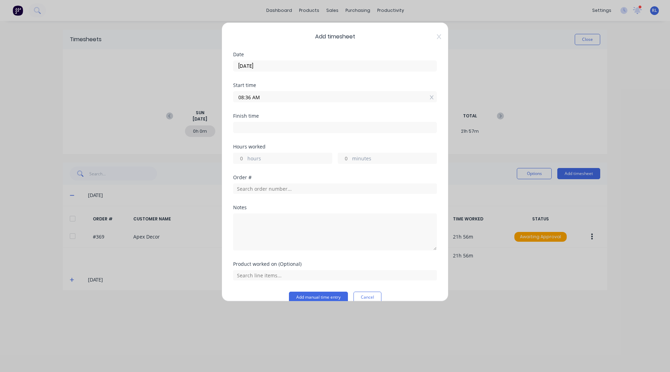
click at [248, 128] on input at bounding box center [335, 127] width 203 height 10
type input "09:36 AM"
type input "1"
type input "0"
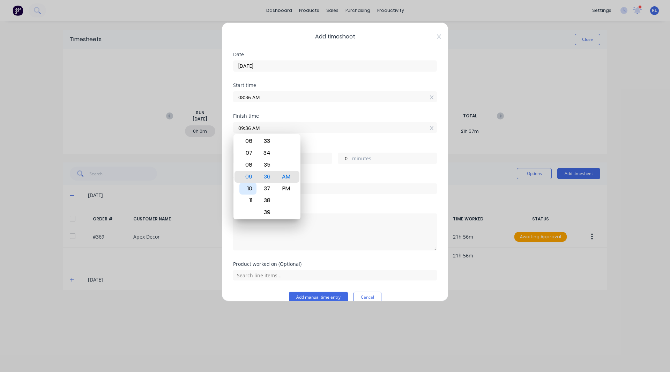
click at [248, 190] on div "10" at bounding box center [248, 189] width 17 height 12
type input "10:36 AM"
type input "2"
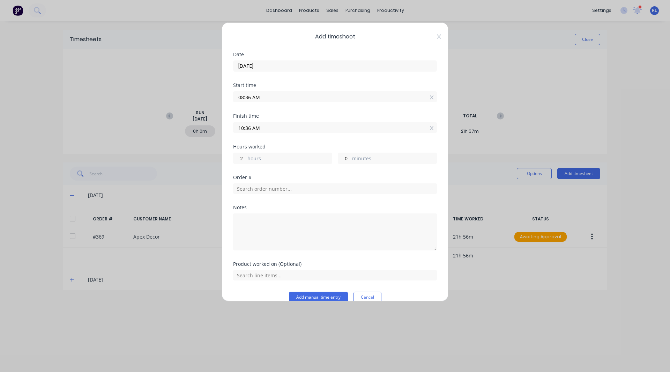
scroll to position [12, 0]
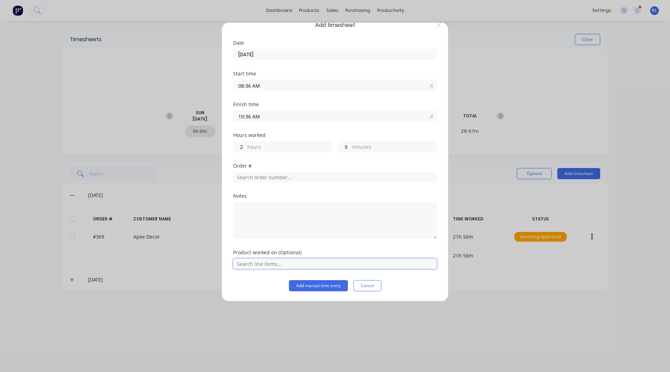
click at [259, 266] on input "text" at bounding box center [335, 263] width 204 height 10
click at [317, 285] on button "Add manual time entry" at bounding box center [318, 285] width 59 height 11
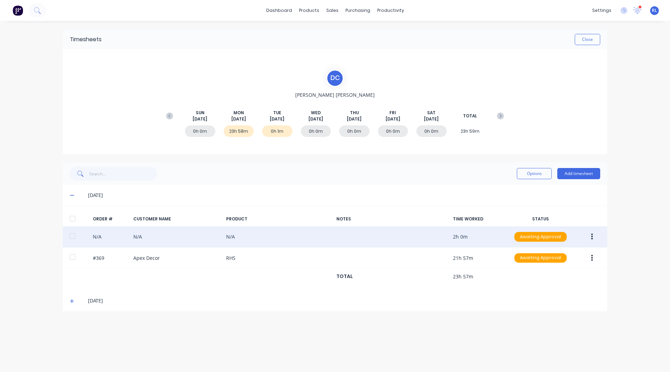
click at [594, 234] on button "button" at bounding box center [592, 236] width 16 height 13
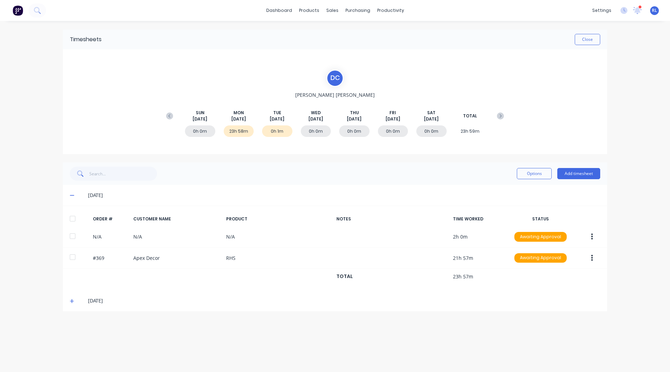
click at [640, 196] on div "dashboard products sales purchasing productivity dashboard products Product Cat…" at bounding box center [335, 186] width 670 height 372
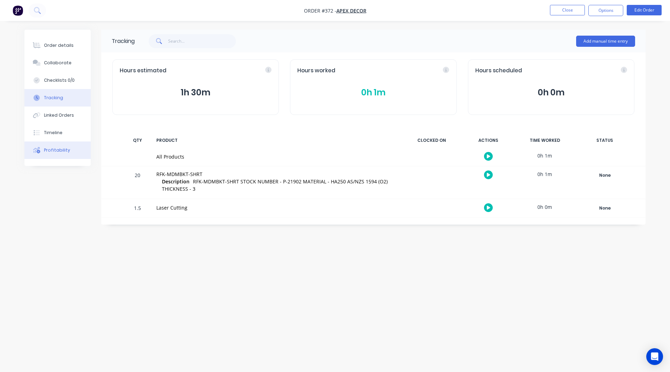
click at [69, 156] on button "Profitability" at bounding box center [57, 149] width 66 height 17
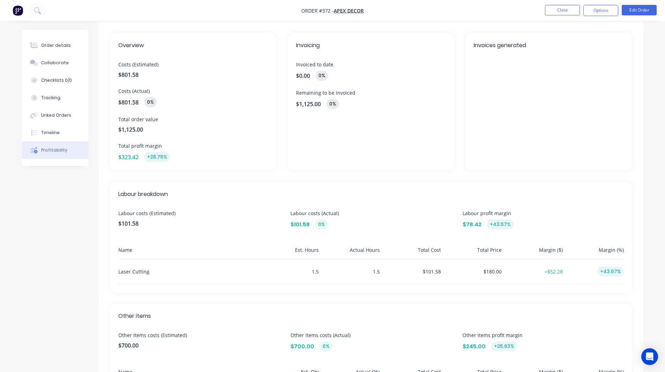
scroll to position [31, 0]
click at [131, 63] on span "Costs (Estimated)" at bounding box center [193, 63] width 150 height 7
click at [131, 88] on span "Costs (Actual)" at bounding box center [193, 90] width 150 height 7
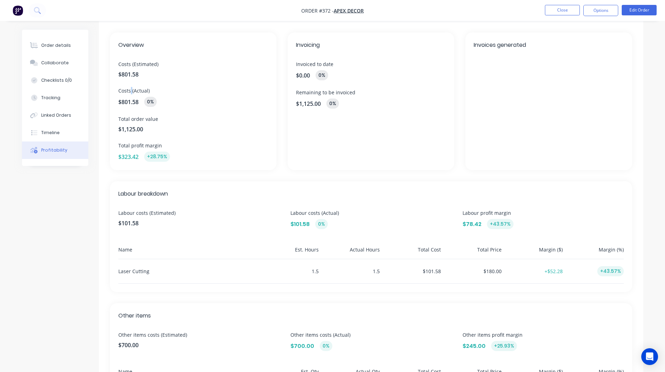
click at [131, 88] on span "Costs (Actual)" at bounding box center [193, 90] width 150 height 7
click at [140, 120] on span "Total order value" at bounding box center [193, 118] width 150 height 7
click at [138, 145] on span "Total profit margin" at bounding box center [193, 145] width 150 height 7
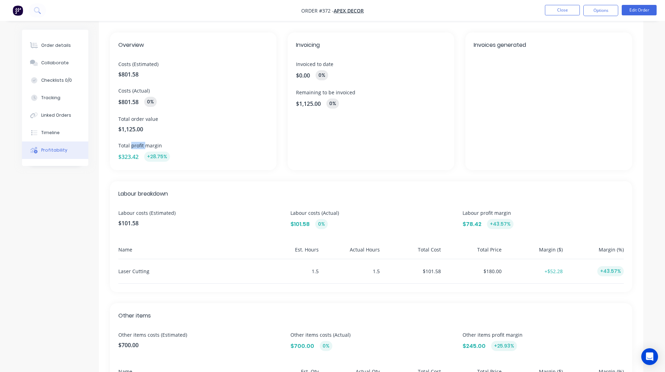
click at [138, 145] on span "Total profit margin" at bounding box center [193, 145] width 150 height 7
click at [161, 144] on span "Total profit margin" at bounding box center [193, 145] width 150 height 7
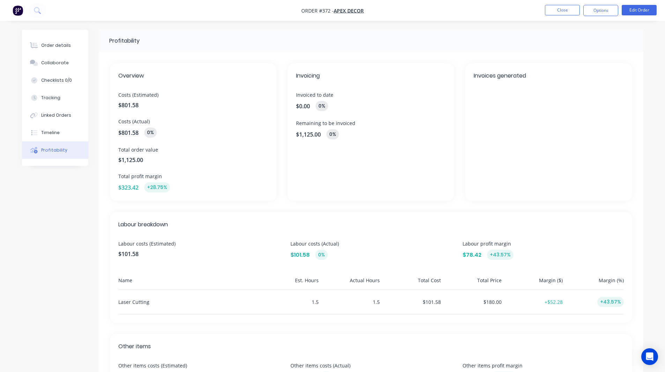
scroll to position [0, 0]
click at [64, 219] on div "Profitability Overview Costs (Estimated) $801.58 Costs (Actual) $801.58 0% Tota…" at bounding box center [333, 249] width 622 height 438
click at [65, 50] on button "Order details" at bounding box center [55, 45] width 66 height 17
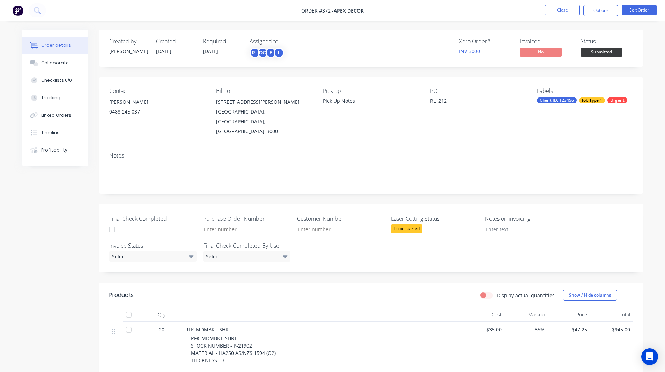
click at [15, 9] on img "button" at bounding box center [18, 10] width 10 height 10
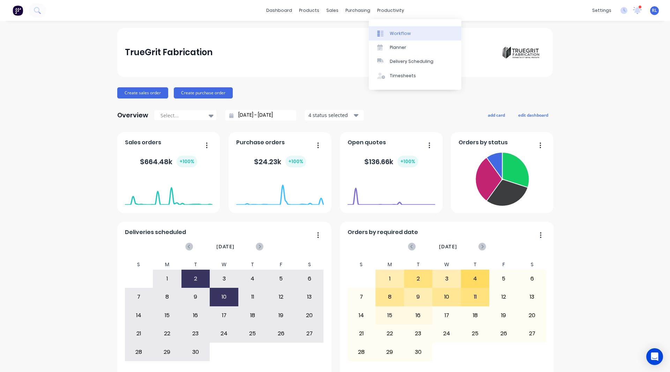
click at [395, 29] on link "Workflow" at bounding box center [415, 33] width 93 height 14
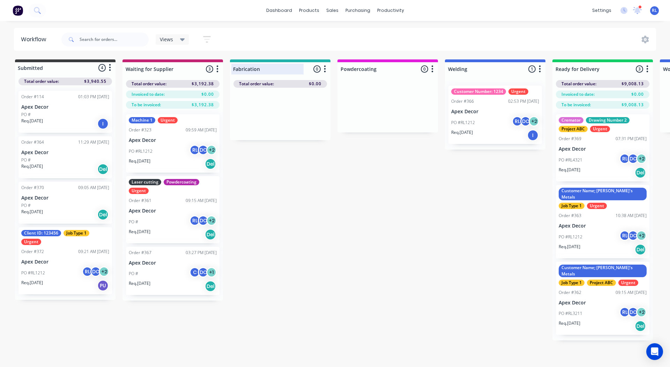
click at [267, 68] on div at bounding box center [280, 69] width 101 height 14
click at [267, 68] on input "Fabrication" at bounding box center [267, 68] width 69 height 7
type input "Cutting"
click at [367, 68] on div at bounding box center [388, 69] width 101 height 14
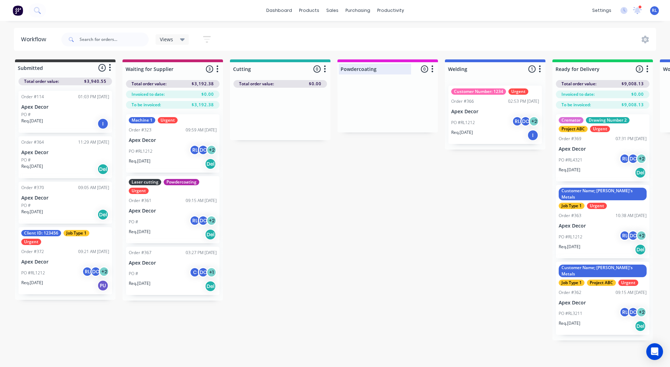
click at [367, 68] on input "Powdercoating" at bounding box center [375, 68] width 69 height 7
type input "Folding"
click at [455, 69] on div at bounding box center [495, 69] width 101 height 14
click at [455, 69] on input "Welding" at bounding box center [482, 68] width 69 height 7
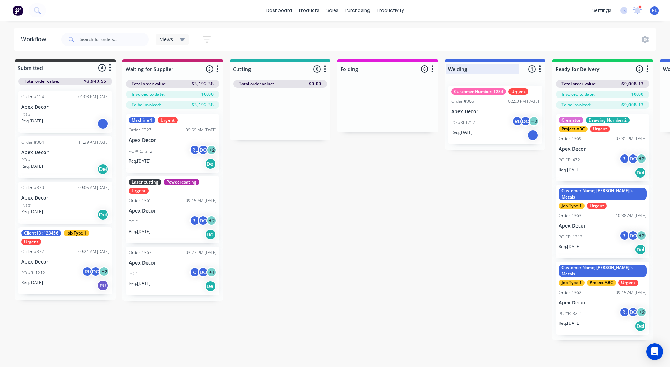
click at [455, 69] on input "Welding" at bounding box center [482, 68] width 69 height 7
type input "Fabrication"
click at [462, 183] on div "Submitted 4 Status colour #3A3C3E hex #3A3C3E Save Cancel Summaries Total order…" at bounding box center [476, 199] width 962 height 281
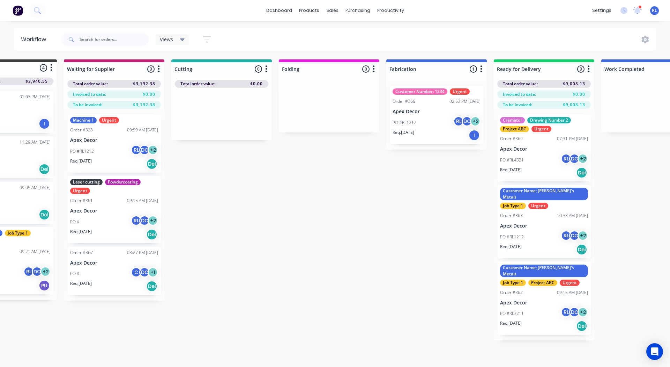
scroll to position [0, 59]
click at [535, 66] on div at bounding box center [543, 69] width 101 height 14
click at [535, 66] on input "Ready for Delivery" at bounding box center [531, 68] width 69 height 7
type input "Ready for Pick Up"
click at [462, 192] on div "Submitted 4 Status colour #3A3C3E hex #3A3C3E Save Cancel Summaries Total order…" at bounding box center [416, 199] width 962 height 281
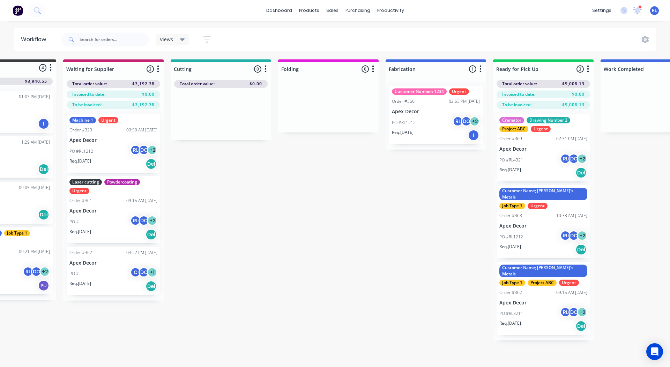
click at [482, 71] on icon "button" at bounding box center [481, 69] width 2 height 9
click at [440, 208] on div "Submitted 4 Status colour #3A3C3E hex #3A3C3E Save Cancel Summaries Total order…" at bounding box center [416, 199] width 962 height 281
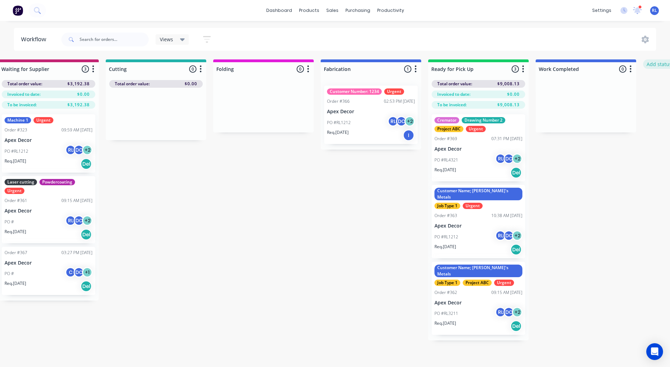
click at [658, 65] on button "Add status column" at bounding box center [669, 63] width 51 height 9
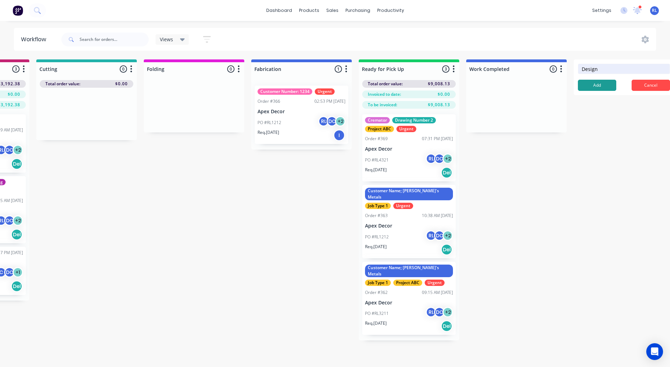
type input "Design"
click at [596, 88] on button "Add" at bounding box center [597, 85] width 38 height 11
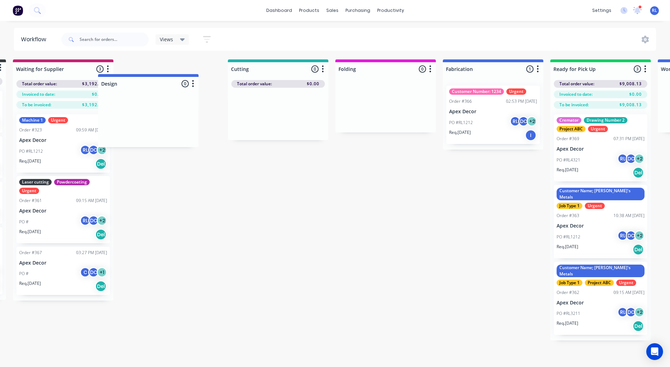
scroll to position [0, 109]
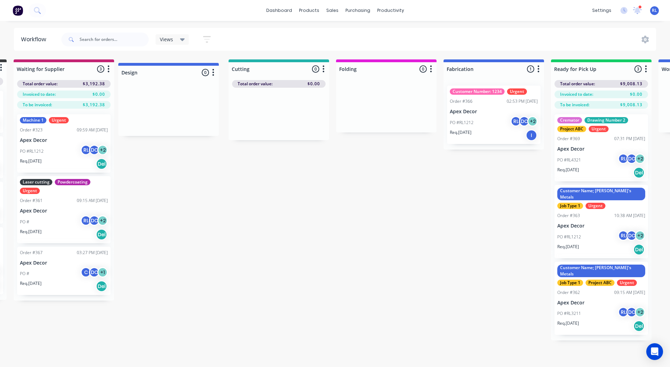
drag, startPoint x: 646, startPoint y: 68, endPoint x: 184, endPoint y: 73, distance: 462.3
click at [184, 73] on div "Submitted 4 Status colour #3A3C3E hex #3A3C3E Save Cancel Summaries Total order…" at bounding box center [417, 199] width 1063 height 281
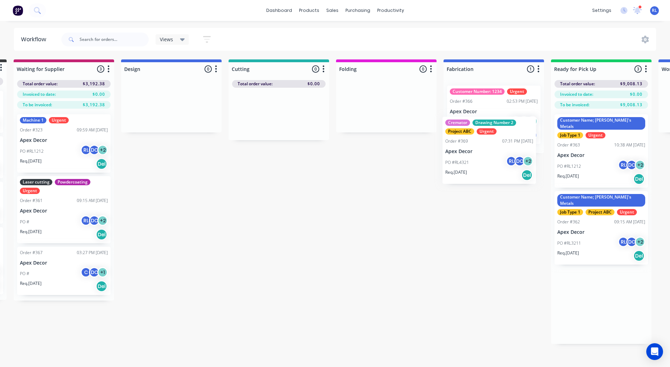
scroll to position [0, 109]
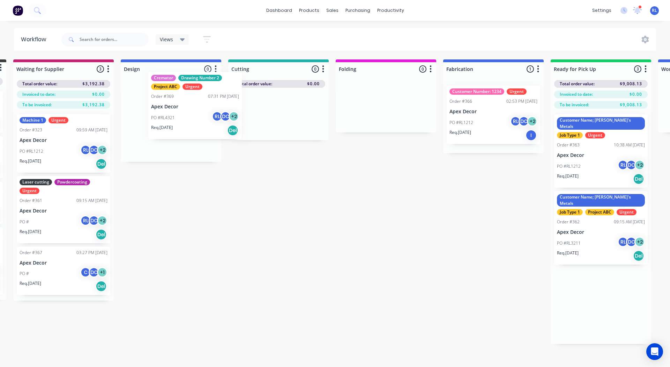
drag, startPoint x: 574, startPoint y: 156, endPoint x: 154, endPoint y: 117, distance: 422.6
click at [154, 117] on div "Submitted 4 Status colour #3A3C3E hex #3A3C3E Save Cancel Summaries Total order…" at bounding box center [416, 201] width 1063 height 284
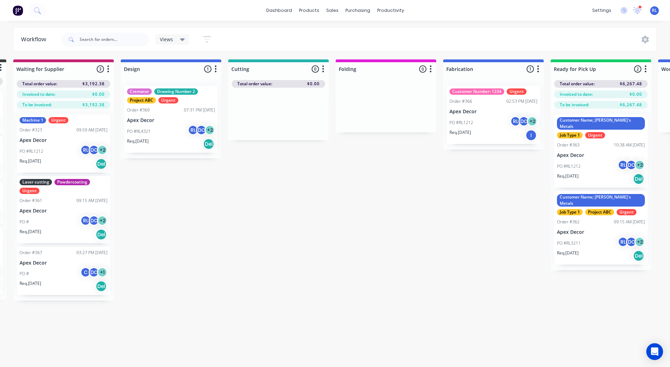
scroll to position [0, 110]
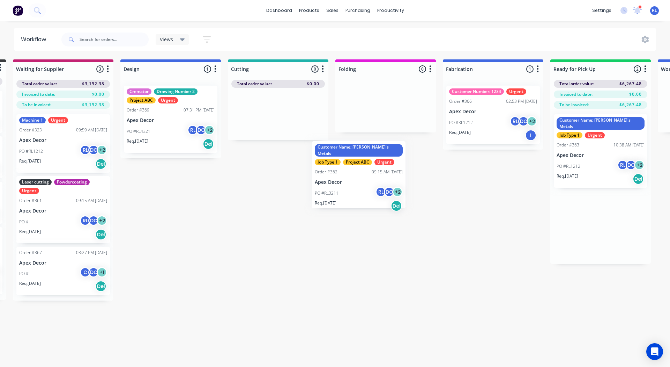
drag, startPoint x: 582, startPoint y: 209, endPoint x: 255, endPoint y: 112, distance: 341.0
click at [255, 112] on div "Submitted 4 Status colour #3A3C3E hex #3A3C3E Save Cancel Summaries Total order…" at bounding box center [416, 179] width 1063 height 241
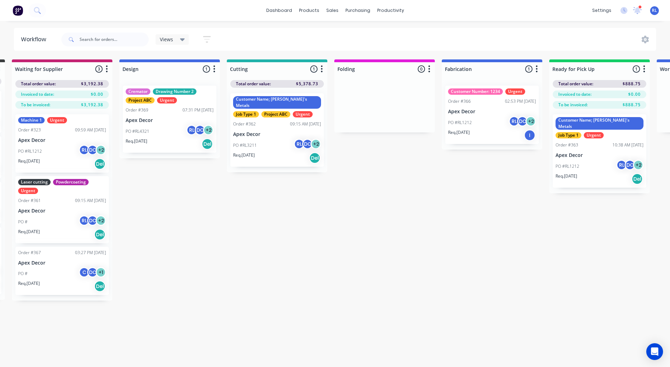
scroll to position [0, 111]
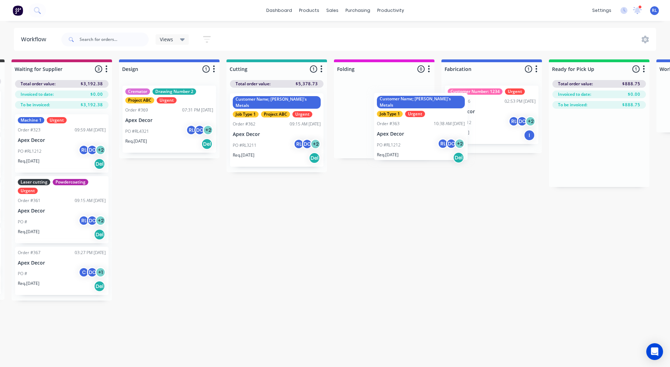
drag, startPoint x: 574, startPoint y: 144, endPoint x: 379, endPoint y: 118, distance: 197.6
click at [379, 118] on div "Submitted 4 Status colour #3A3C3E hex #3A3C3E Save Cancel Summaries Total order…" at bounding box center [415, 179] width 1063 height 241
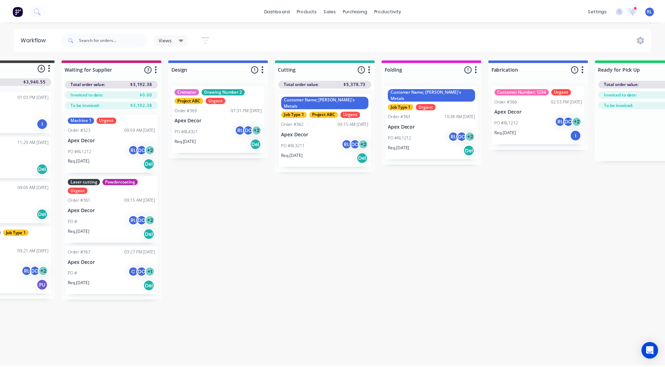
scroll to position [0, 0]
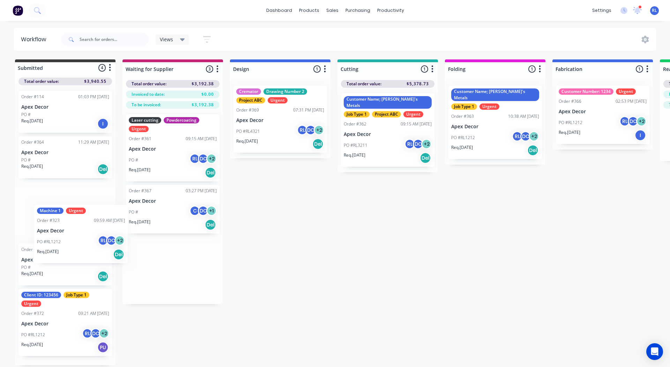
drag, startPoint x: 162, startPoint y: 141, endPoint x: 47, endPoint y: 266, distance: 170.0
click at [47, 266] on div "Submitted 4 Status colour #3A3C3E hex #3A3C3E Save Cancel Summaries Total order…" at bounding box center [526, 212] width 1063 height 306
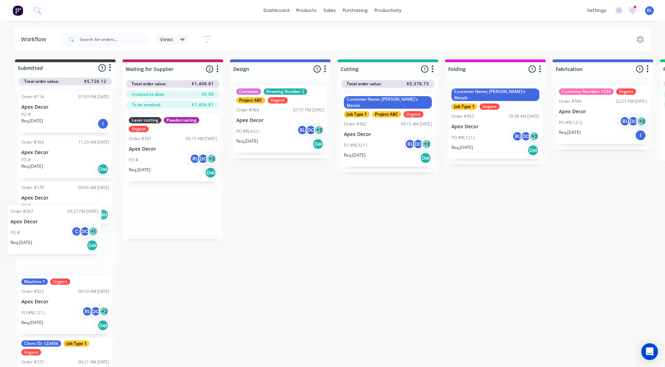
drag, startPoint x: 167, startPoint y: 216, endPoint x: 42, endPoint y: 237, distance: 126.8
click at [42, 237] on div "Submitted 5 Status colour #3A3C3E hex #3A3C3E Save Cancel Summaries Total order…" at bounding box center [526, 213] width 1063 height 309
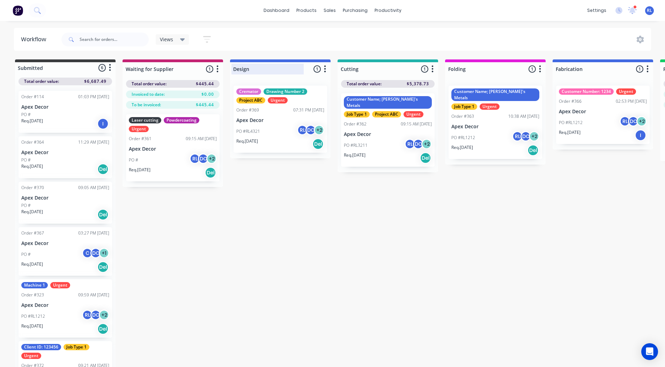
click at [299, 70] on div at bounding box center [280, 69] width 101 height 14
click at [292, 32] on div "Views Save new view None (Default) edit AA Steelworks edit Adam's Jobs- Urgent …" at bounding box center [356, 39] width 592 height 21
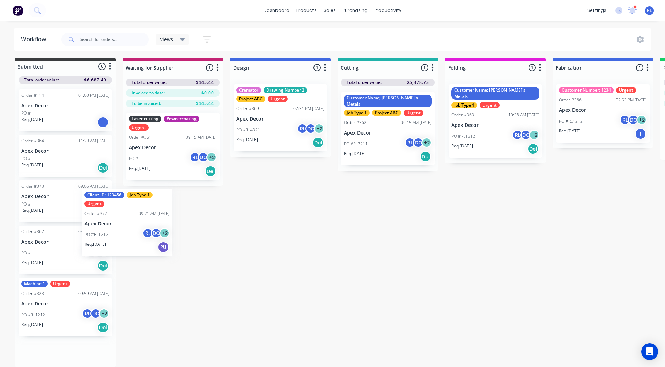
scroll to position [1, 0]
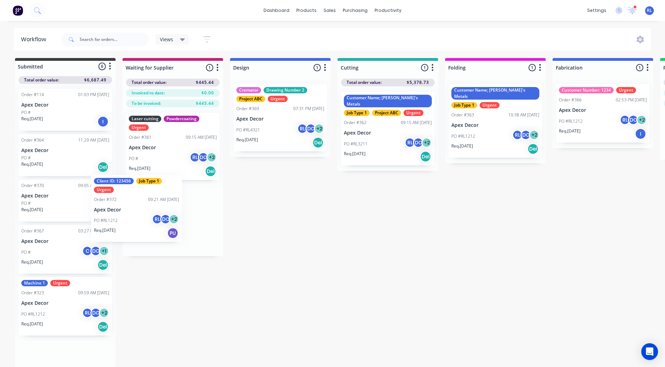
drag, startPoint x: 52, startPoint y: 348, endPoint x: 159, endPoint y: 130, distance: 242.5
click at [159, 130] on div "Submitted 6 Status colour #3A3C3E hex #3A3C3E Save Cancel Summaries Total order…" at bounding box center [526, 212] width 1063 height 309
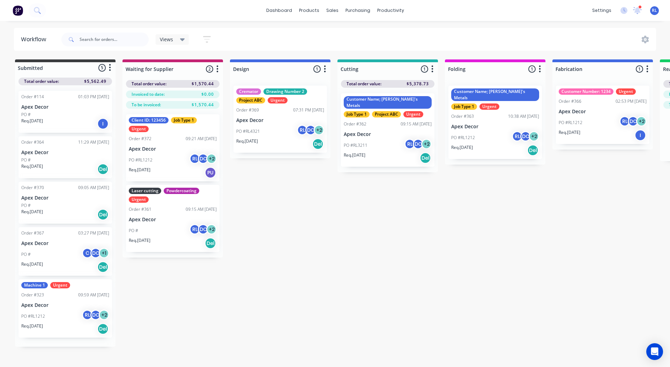
scroll to position [0, 0]
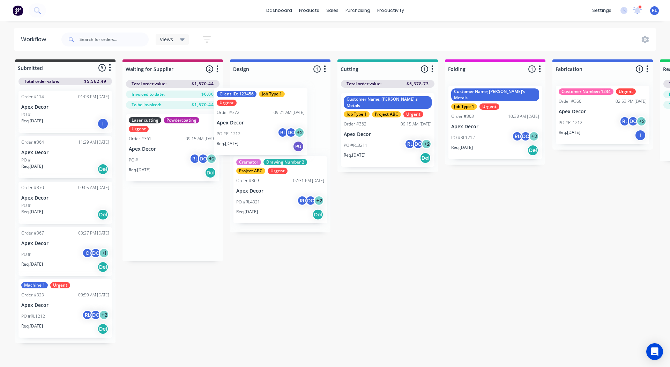
drag, startPoint x: 161, startPoint y: 144, endPoint x: 272, endPoint y: 114, distance: 115.3
click at [272, 114] on div "Submitted 5 Status colour #3A3C3E hex #3A3C3E Save Cancel Summaries Total order…" at bounding box center [526, 201] width 1063 height 284
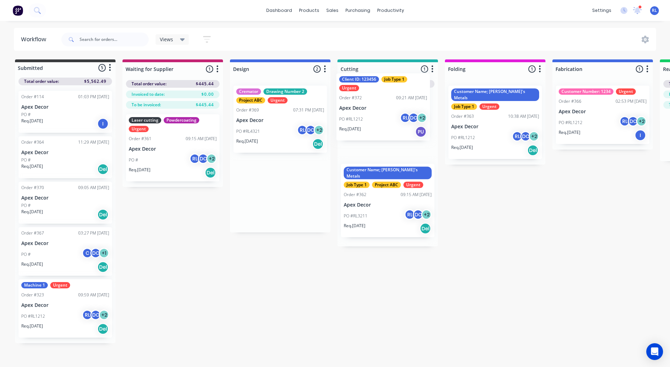
drag, startPoint x: 272, startPoint y: 114, endPoint x: 394, endPoint y: 104, distance: 122.0
click at [394, 104] on div "Submitted 5 Status colour #3A3C3E hex #3A3C3E Save Cancel Summaries Total order…" at bounding box center [526, 201] width 1063 height 284
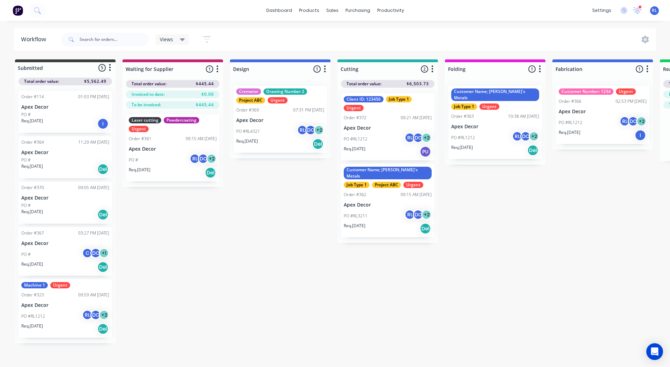
click at [396, 126] on p "Apex Decor" at bounding box center [388, 128] width 88 height 6
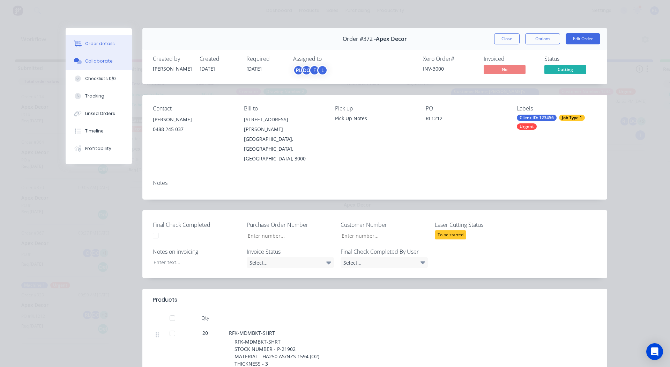
click at [99, 56] on button "Collaborate" at bounding box center [99, 60] width 66 height 17
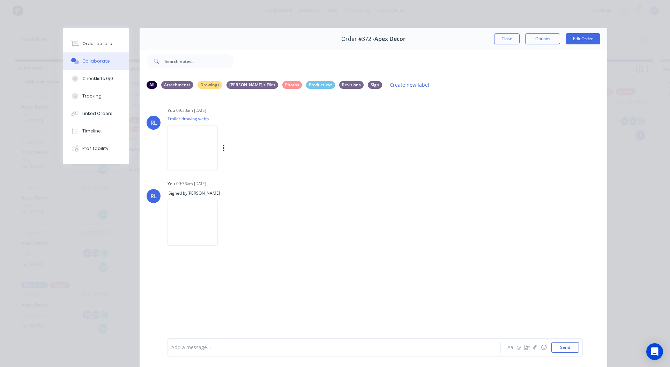
click at [181, 149] on img at bounding box center [193, 148] width 50 height 46
click at [86, 77] on div "Checklists 0/0" at bounding box center [97, 78] width 31 height 6
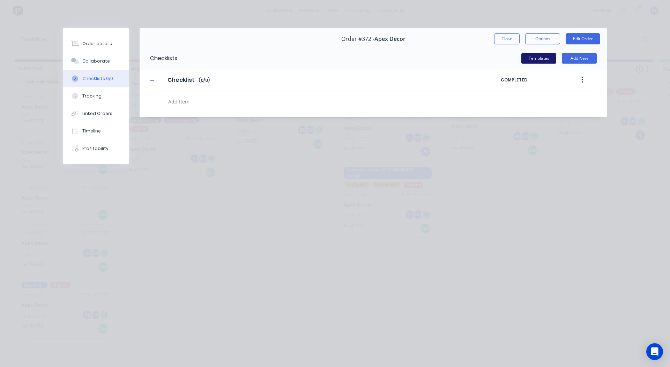
click at [532, 64] on button "Templates" at bounding box center [539, 58] width 35 height 10
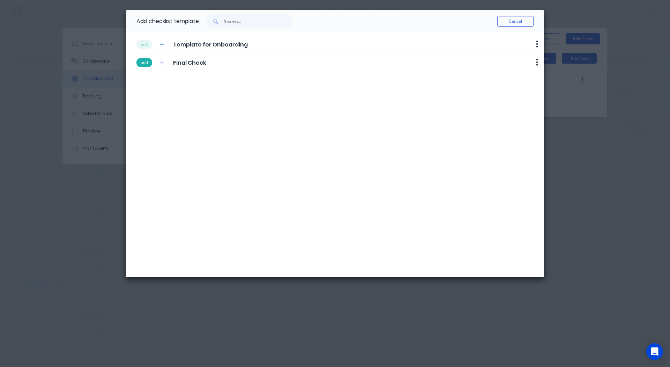
click at [139, 60] on button "add" at bounding box center [145, 62] width 16 height 9
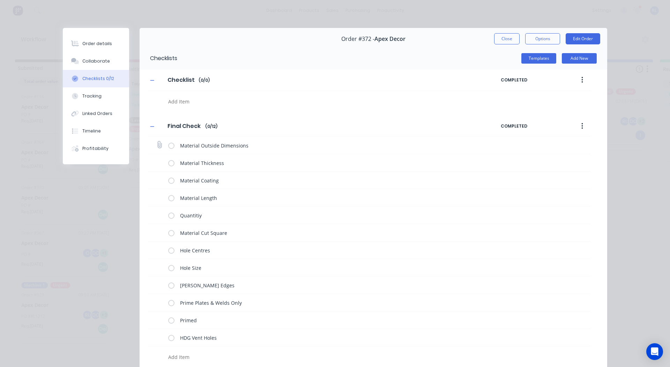
click at [169, 144] on label at bounding box center [171, 144] width 6 height 7
click at [0, 0] on input "checkbox" at bounding box center [0, 0] width 0 height 0
click at [169, 160] on label at bounding box center [171, 162] width 6 height 7
click at [0, 0] on input "checkbox" at bounding box center [0, 0] width 0 height 0
click at [168, 180] on label at bounding box center [171, 179] width 6 height 7
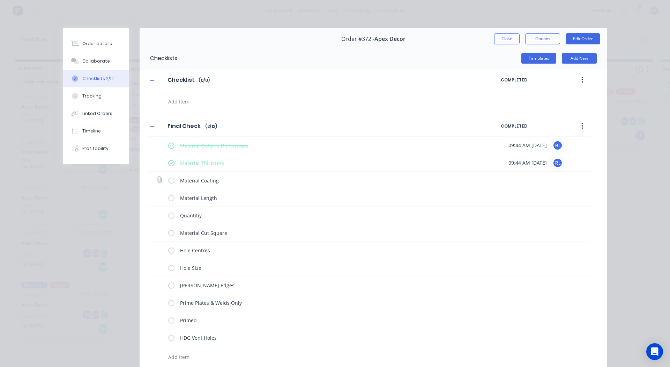
click at [0, 0] on input "checkbox" at bounding box center [0, 0] width 0 height 0
type textarea "x"
click at [97, 96] on div "Tracking" at bounding box center [91, 96] width 19 height 6
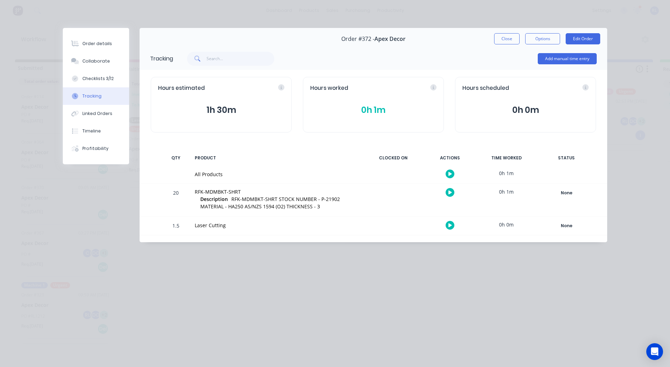
click at [454, 192] on button "button" at bounding box center [450, 192] width 9 height 9
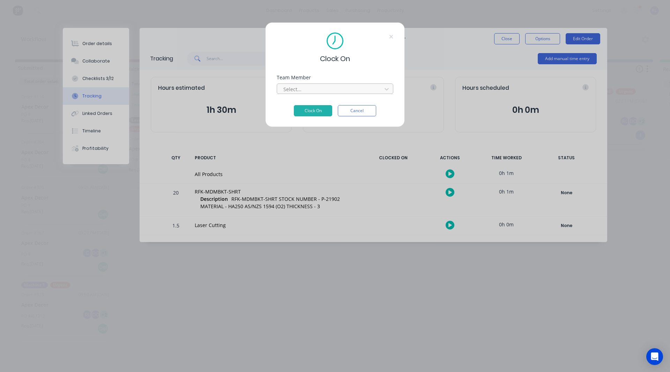
click at [306, 88] on div at bounding box center [331, 89] width 96 height 9
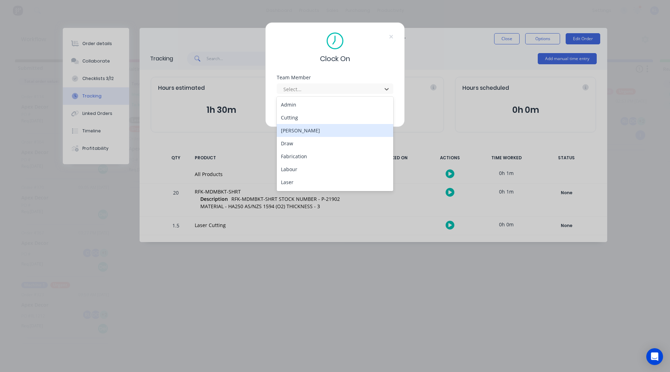
click at [299, 128] on div "David Cousley" at bounding box center [335, 130] width 117 height 13
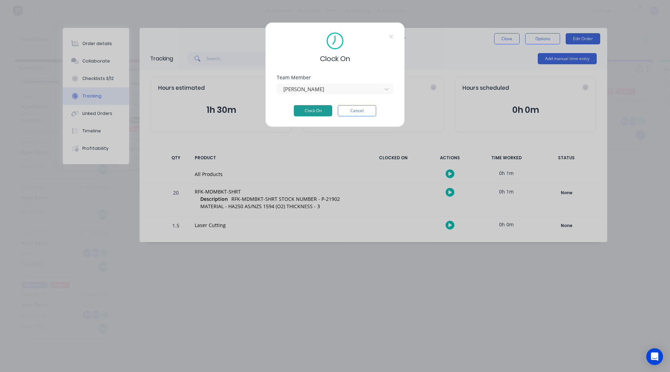
click at [311, 109] on button "Clock On" at bounding box center [313, 110] width 38 height 11
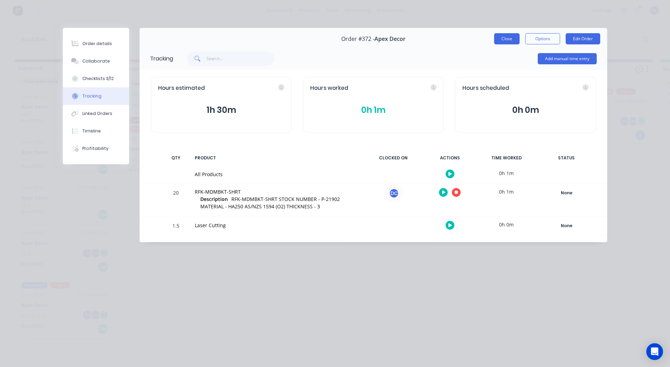
click at [507, 35] on button "Close" at bounding box center [506, 38] width 25 height 11
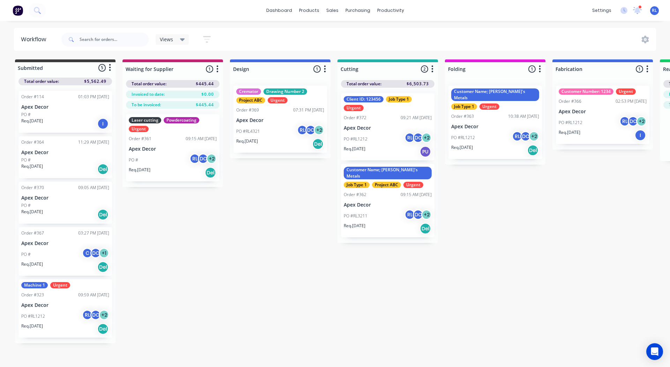
click at [541, 68] on icon "button" at bounding box center [540, 69] width 2 height 9
click at [507, 93] on button "Notifications" at bounding box center [510, 96] width 70 height 12
click at [570, 107] on label at bounding box center [570, 107] width 0 height 0
click at [559, 110] on input "checkbox" at bounding box center [556, 110] width 6 height 7
checkbox input "true"
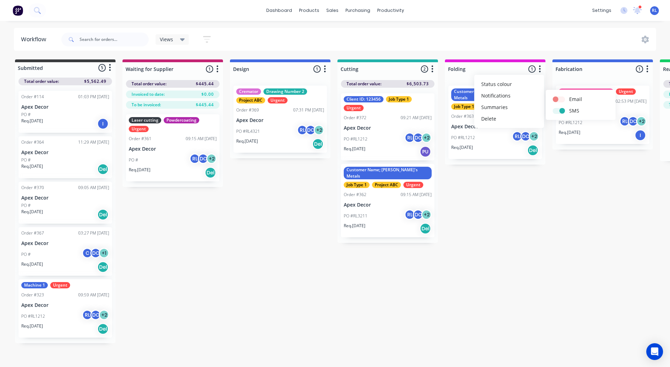
click at [267, 201] on div "Submitted 5 Status colour #3A3C3E hex #3A3C3E Save Cancel Summaries Total order…" at bounding box center [526, 201] width 1063 height 284
click at [434, 69] on icon "button" at bounding box center [433, 69] width 2 height 9
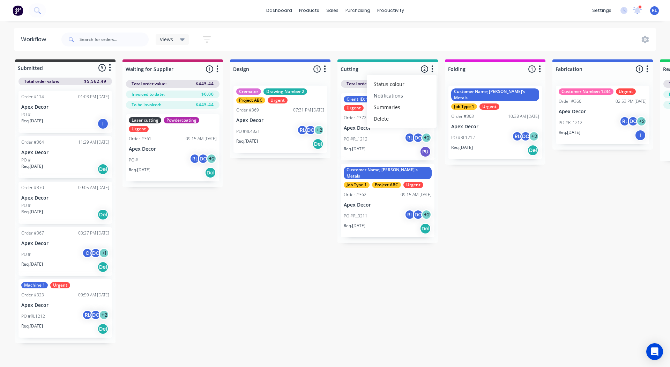
click at [402, 94] on button "Notifications" at bounding box center [402, 96] width 70 height 12
click at [451, 169] on div "Submitted 5 Status colour #3A3C3E hex #3A3C3E Save Cancel Summaries Total order…" at bounding box center [526, 201] width 1063 height 284
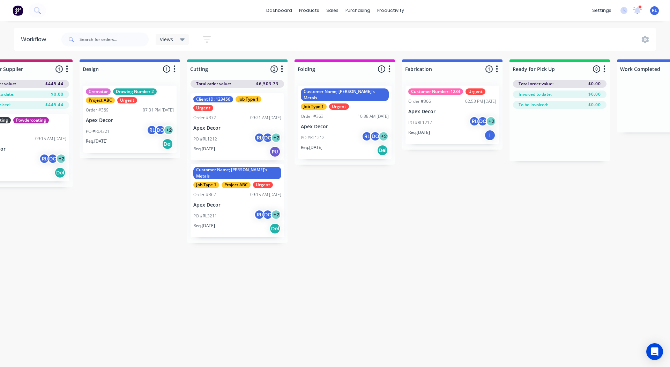
scroll to position [0, 171]
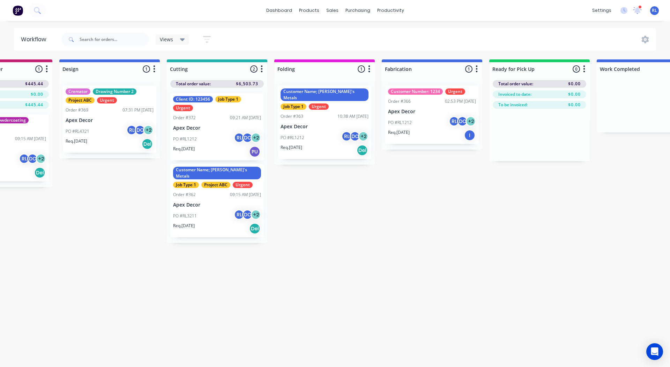
click at [582, 70] on button "button" at bounding box center [584, 69] width 8 height 8
click at [550, 93] on button "Notifications" at bounding box center [554, 96] width 70 height 12
click at [347, 184] on div "Submitted 5 Status colour #3A3C3E hex #3A3C3E Save Cancel Summaries Total order…" at bounding box center [355, 201] width 1063 height 284
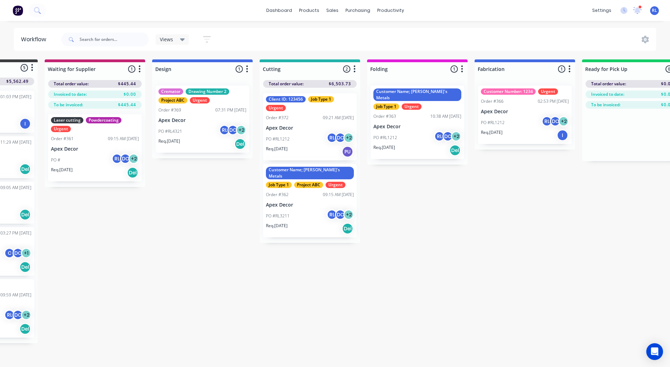
scroll to position [0, 77]
click at [465, 69] on button "button" at bounding box center [463, 69] width 8 height 8
click at [424, 171] on div "Submitted 5 Status colour #3A3C3E hex #3A3C3E Save Cancel Summaries Total order…" at bounding box center [449, 201] width 1063 height 284
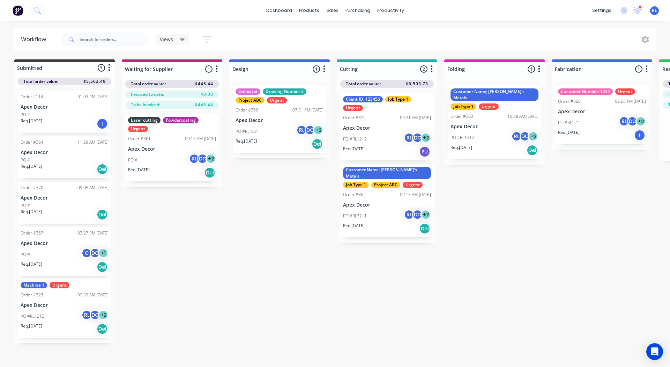
scroll to position [0, 1]
click at [206, 37] on icon "button" at bounding box center [207, 39] width 8 height 7
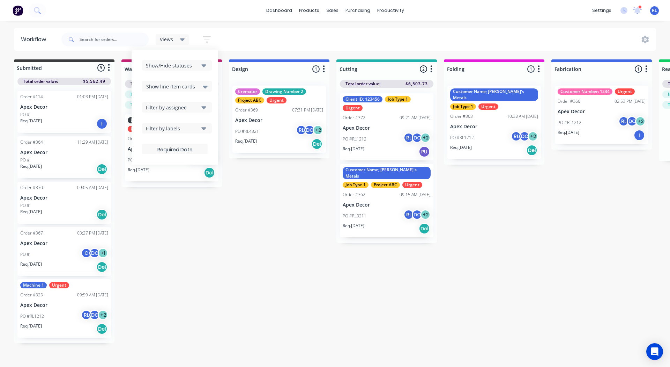
click at [168, 127] on div "Filter by labels" at bounding box center [172, 128] width 53 height 7
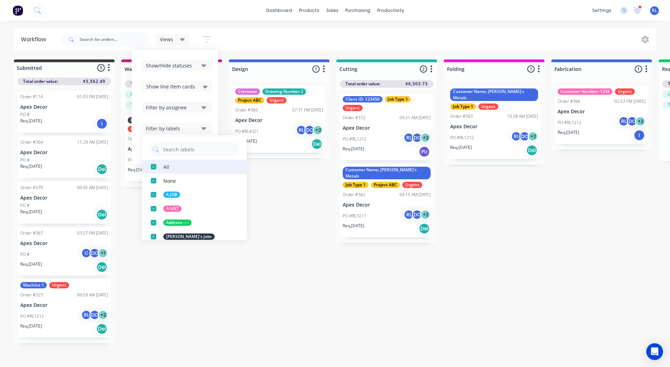
click at [154, 165] on div "button" at bounding box center [154, 167] width 14 height 14
click at [178, 148] on input "text" at bounding box center [199, 149] width 74 height 14
type input "urgent"
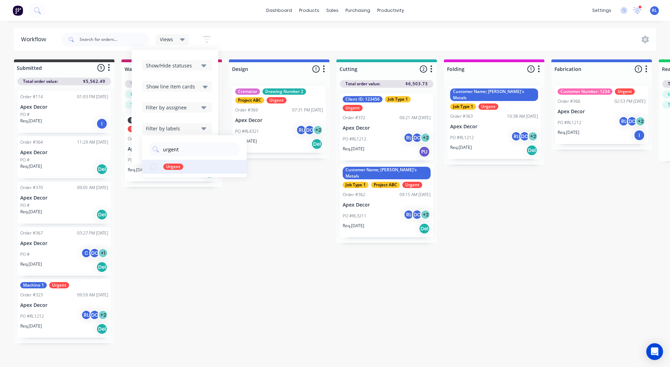
click at [154, 165] on div "button" at bounding box center [154, 167] width 14 height 14
click at [187, 239] on div "Submitted 5 Status colour #3A3C3E hex #3A3C3E Save Cancel Summaries Total order…" at bounding box center [525, 201] width 1063 height 284
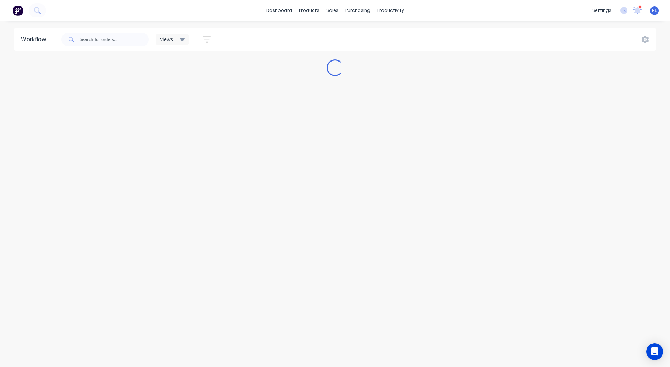
scroll to position [0, 0]
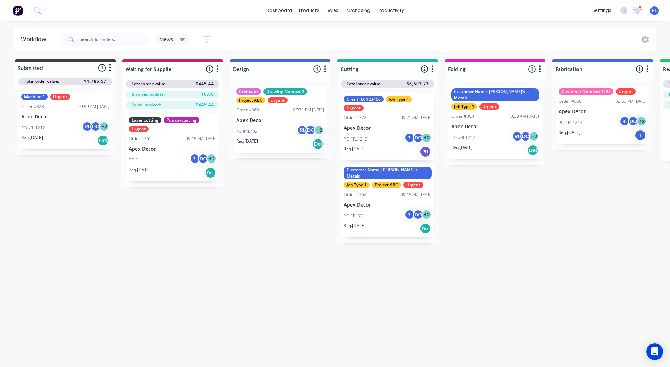
click at [180, 40] on icon at bounding box center [182, 40] width 5 height 8
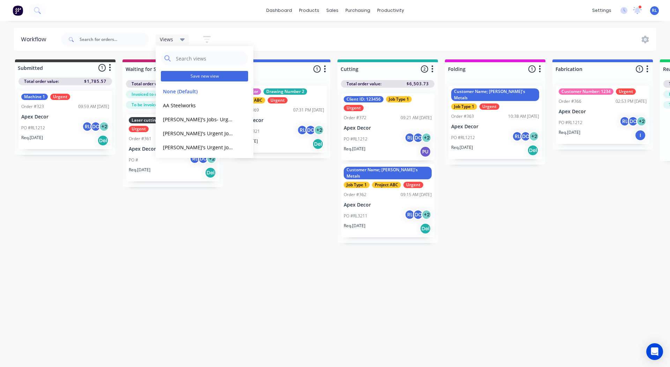
click at [196, 74] on button "Save new view" at bounding box center [204, 76] width 87 height 10
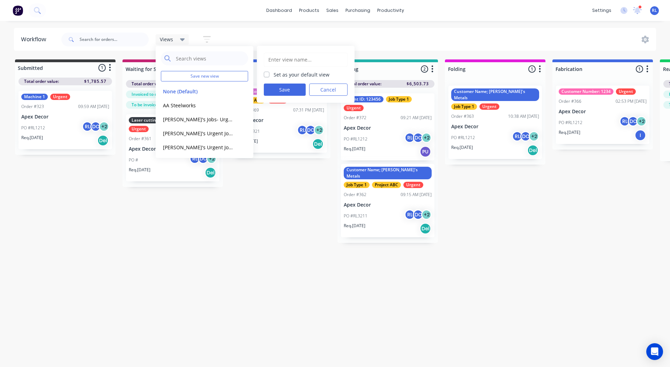
click at [281, 60] on input "text" at bounding box center [306, 59] width 76 height 13
type input "Andrew's Urgent Jobs"
click at [278, 88] on button "Save" at bounding box center [285, 89] width 42 height 12
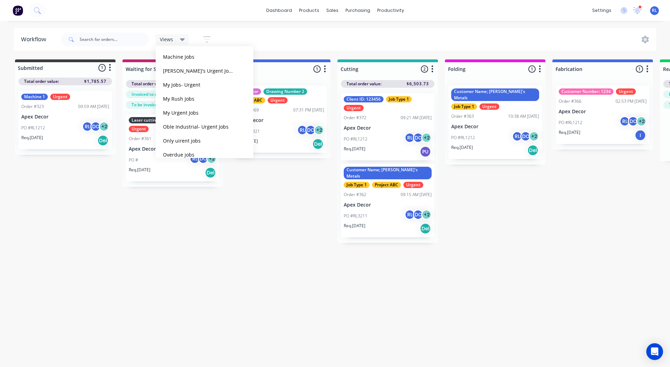
scroll to position [490, 0]
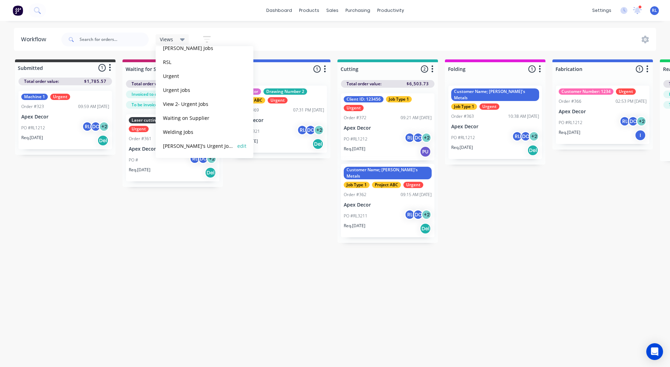
click at [186, 146] on button "Andrew's Urgent Jobs" at bounding box center [198, 146] width 74 height 8
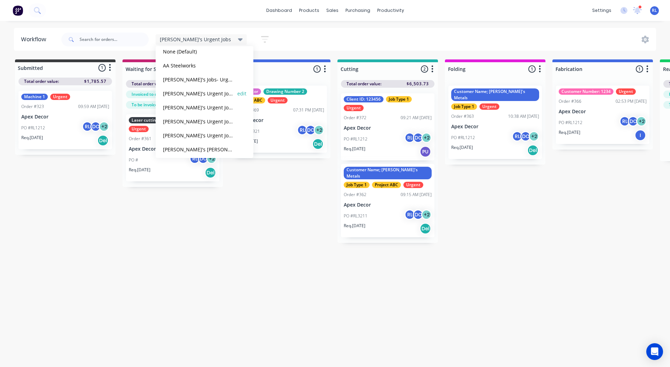
scroll to position [0, 0]
click at [188, 90] on button "None (Default)" at bounding box center [198, 91] width 74 height 8
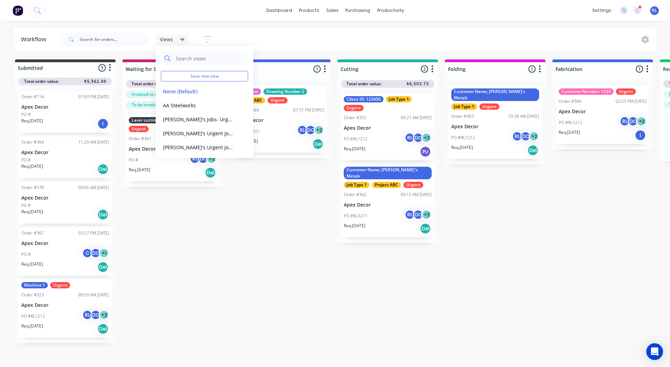
click at [233, 245] on div "Submitted 5 Status colour #3A3C3E hex #3A3C3E Save Cancel Summaries Total order…" at bounding box center [526, 201] width 1063 height 284
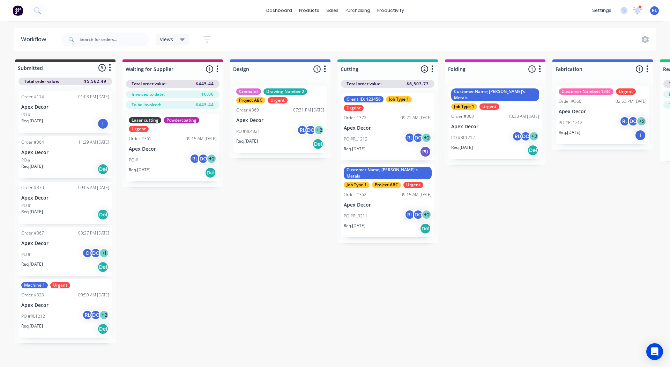
click at [174, 134] on div "Laser cutting Powdercoating Urgent Order #361 09:15 AM 03/09/25 Apex Decor PO #…" at bounding box center [173, 147] width 94 height 67
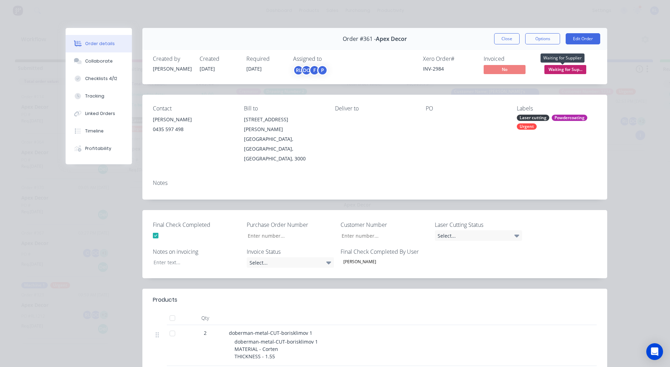
click at [552, 68] on span "Waiting for Sup..." at bounding box center [566, 69] width 42 height 9
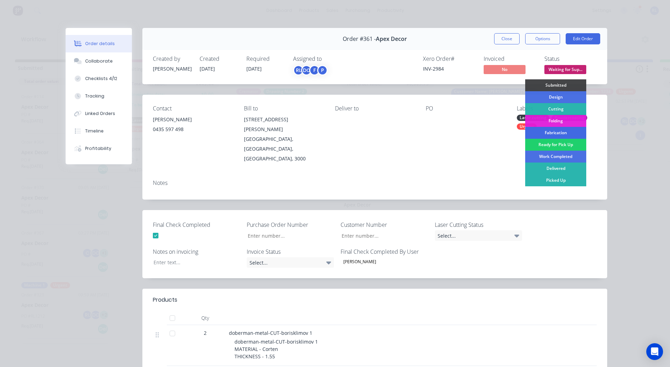
click at [548, 128] on div "Fabrication" at bounding box center [556, 133] width 61 height 12
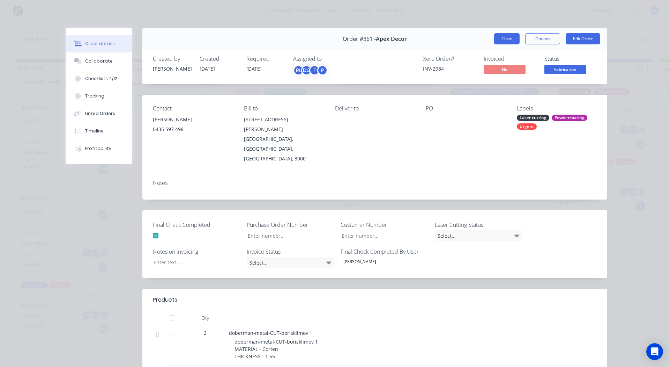
click at [502, 39] on button "Close" at bounding box center [506, 38] width 25 height 11
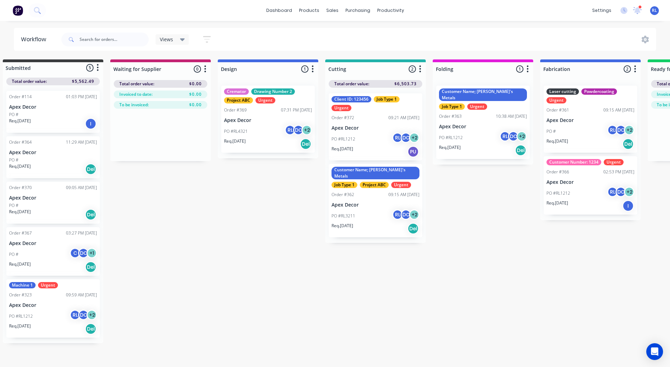
scroll to position [0, 14]
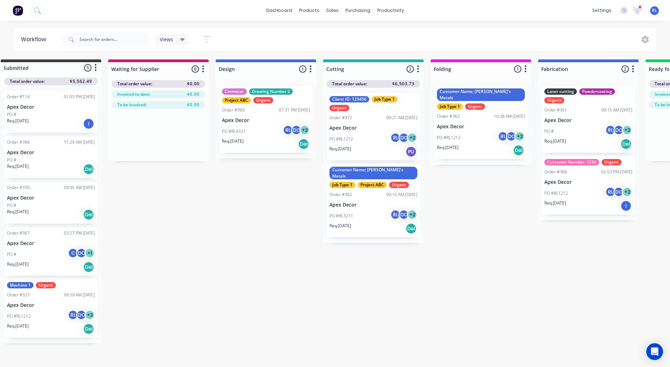
click at [177, 38] on div "Views" at bounding box center [172, 39] width 25 height 6
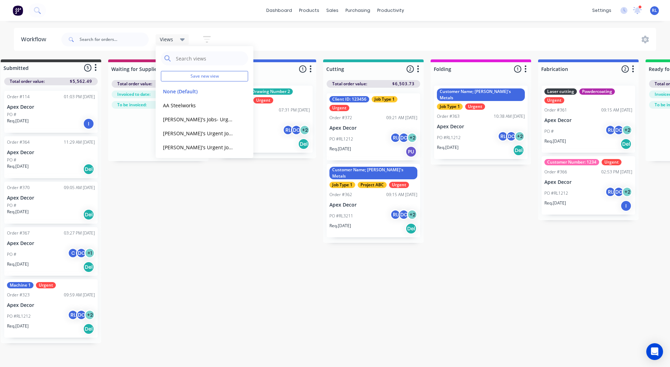
click at [238, 242] on div "Submitted 5 Status colour #3A3C3E hex #3A3C3E Save Cancel Summaries Total order…" at bounding box center [511, 201] width 1063 height 284
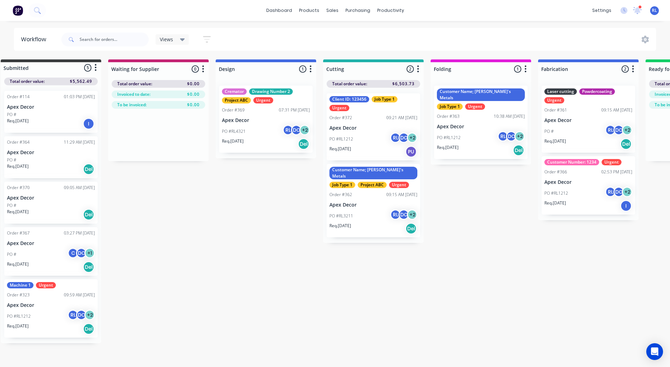
click at [178, 42] on div "Views" at bounding box center [172, 39] width 25 height 6
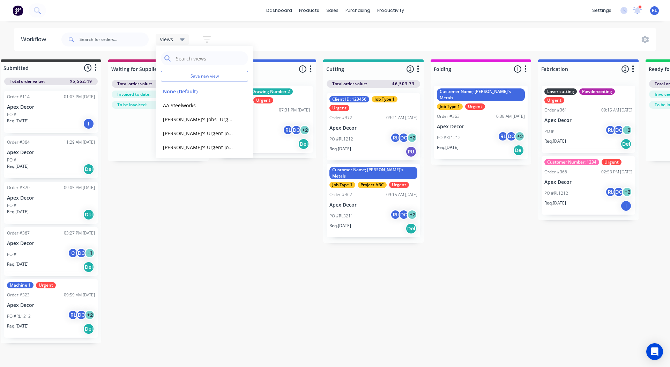
click at [164, 205] on div "Submitted 5 Status colour #3A3C3E hex #3A3C3E Save Cancel Summaries Total order…" at bounding box center [511, 201] width 1063 height 284
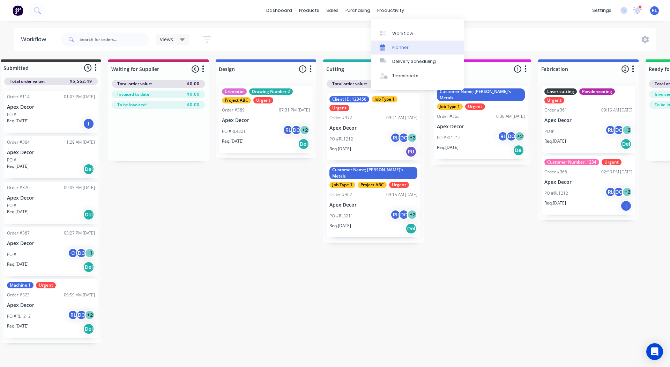
click at [407, 43] on link "Planner" at bounding box center [418, 48] width 93 height 14
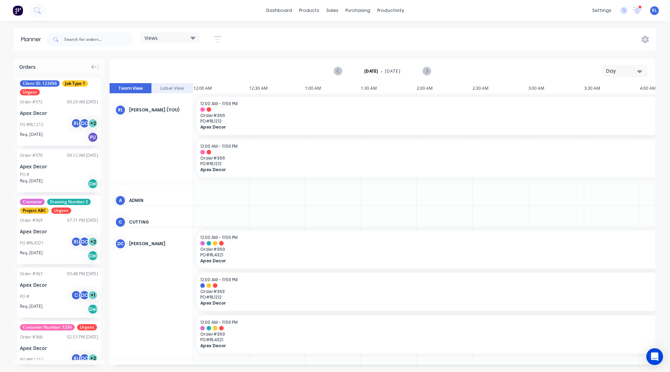
scroll to position [0, 1006]
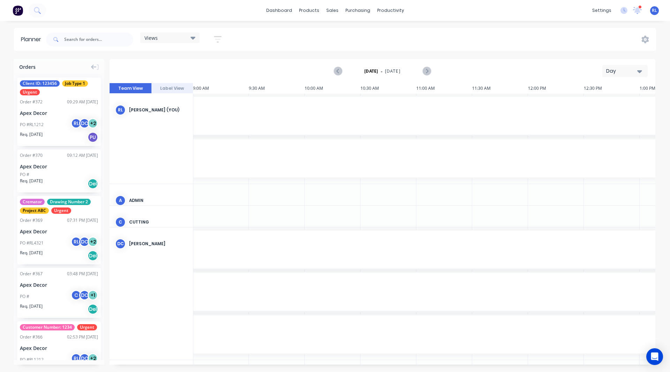
click at [618, 72] on div "Day" at bounding box center [623, 70] width 32 height 7
click at [600, 103] on div "Week" at bounding box center [612, 104] width 69 height 14
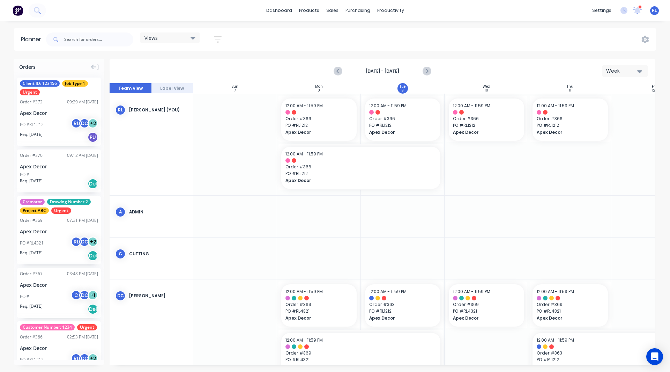
scroll to position [0, 0]
click at [428, 70] on icon "Next page" at bounding box center [427, 71] width 8 height 8
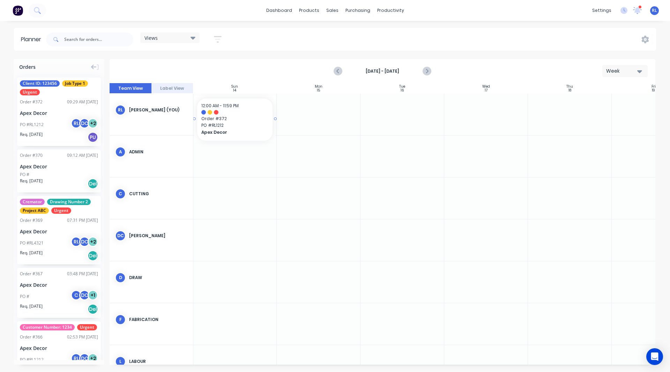
scroll to position [0, 0]
drag, startPoint x: 54, startPoint y: 107, endPoint x: 326, endPoint y: 113, distance: 272.1
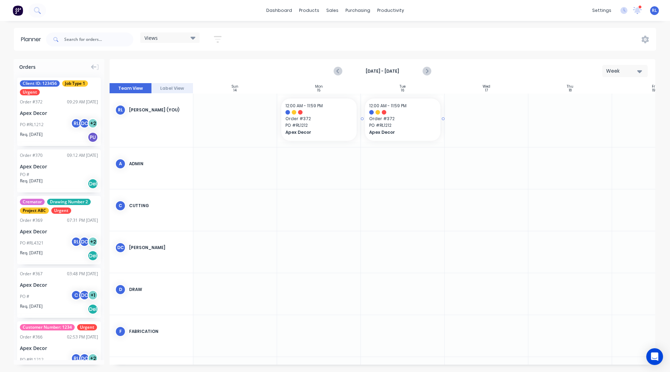
drag, startPoint x: 63, startPoint y: 110, endPoint x: 385, endPoint y: 126, distance: 323.0
drag, startPoint x: 42, startPoint y: 100, endPoint x: 483, endPoint y: 128, distance: 441.9
drag, startPoint x: 528, startPoint y: 119, endPoint x: 576, endPoint y: 117, distance: 48.3
drag, startPoint x: 82, startPoint y: 104, endPoint x: 479, endPoint y: 135, distance: 398.2
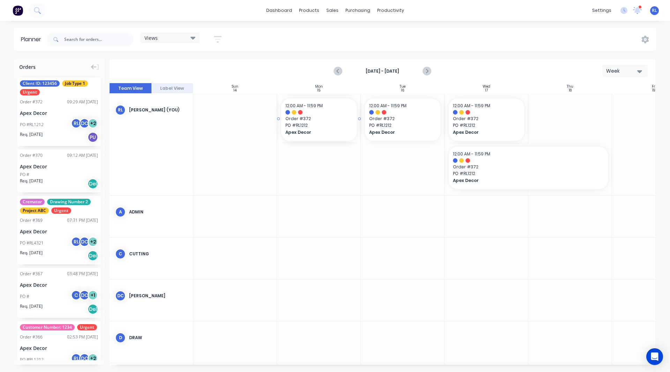
drag, startPoint x: 42, startPoint y: 110, endPoint x: 317, endPoint y: 171, distance: 281.9
click at [624, 68] on div "Week" at bounding box center [623, 70] width 32 height 7
click at [594, 114] on div "Month" at bounding box center [612, 118] width 69 height 14
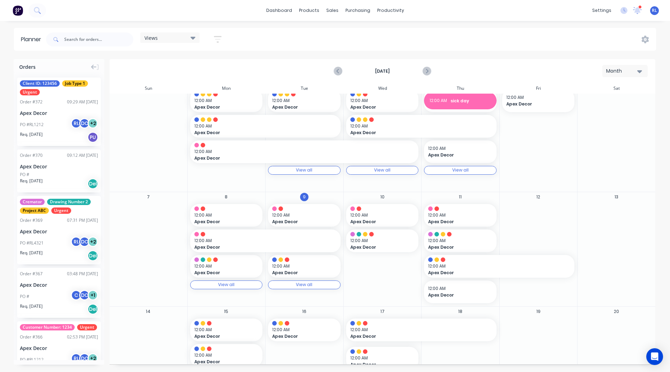
scroll to position [17, 0]
click at [626, 68] on div "Month" at bounding box center [623, 70] width 32 height 7
click at [613, 100] on div "Week" at bounding box center [612, 104] width 69 height 14
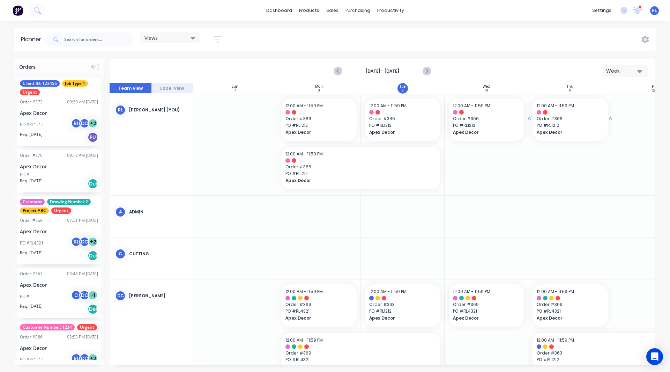
scroll to position [0, 0]
click at [398, 31] on div "Workflow" at bounding box center [402, 33] width 21 height 6
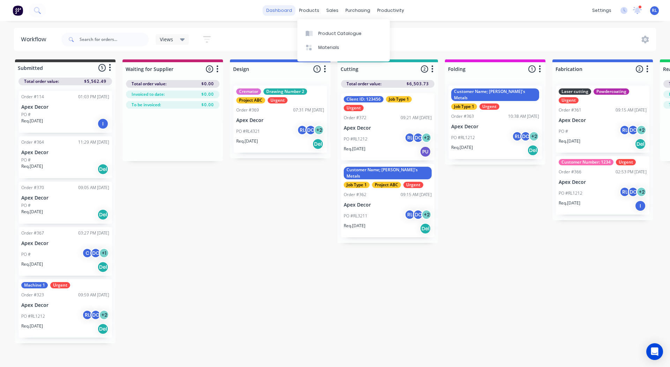
click at [282, 8] on link "dashboard" at bounding box center [279, 10] width 33 height 10
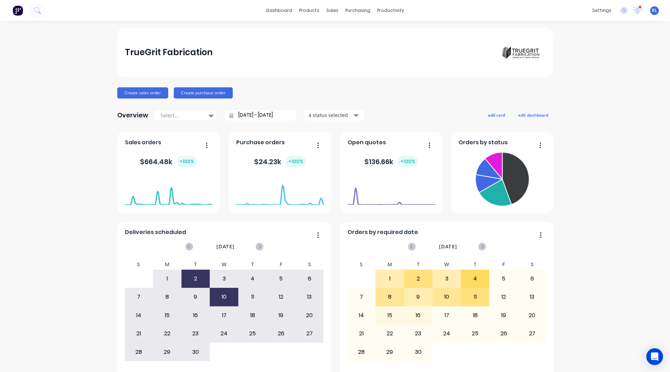
click at [0, 111] on div "TrueGrit Fabrication Create sales order Create purchase order Overview Select..…" at bounding box center [335, 210] width 670 height 365
click at [61, 252] on div "TrueGrit Fabrication Create sales order Create purchase order Overview Select..…" at bounding box center [335, 210] width 670 height 365
